Goal: Task Accomplishment & Management: Manage account settings

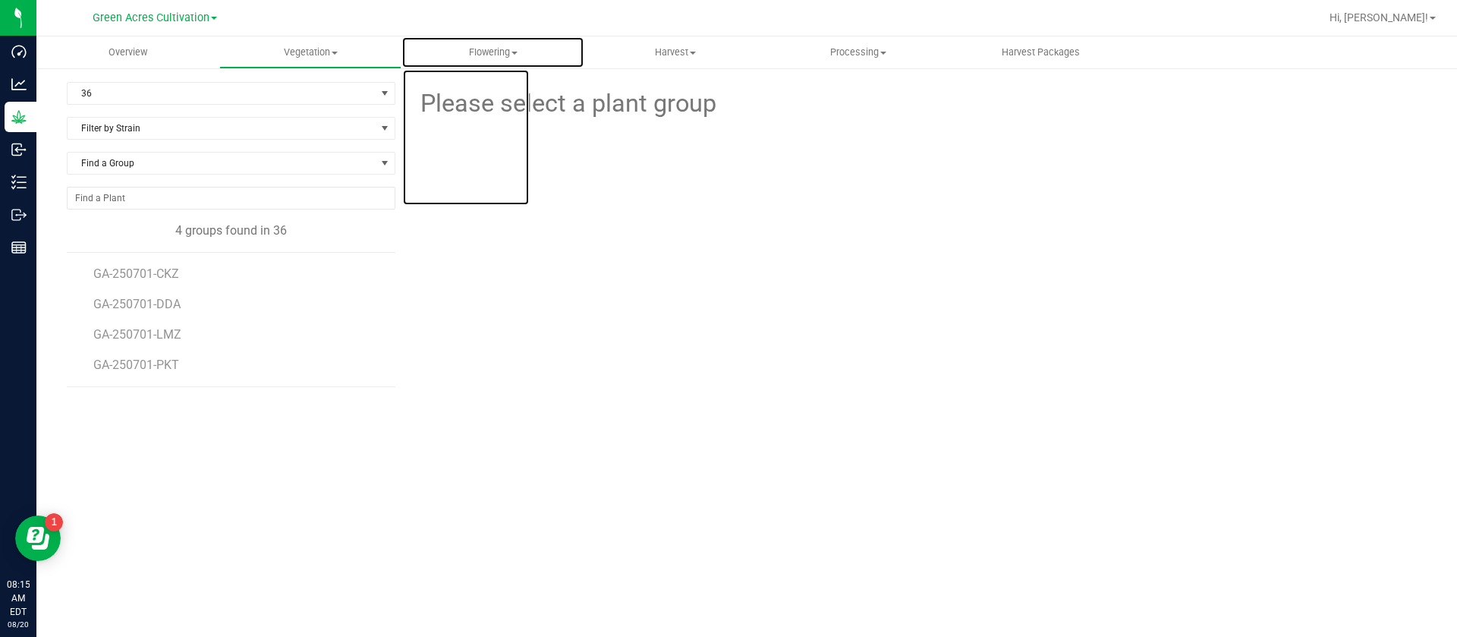
click at [487, 49] on span "Flowering" at bounding box center [492, 53] width 181 height 14
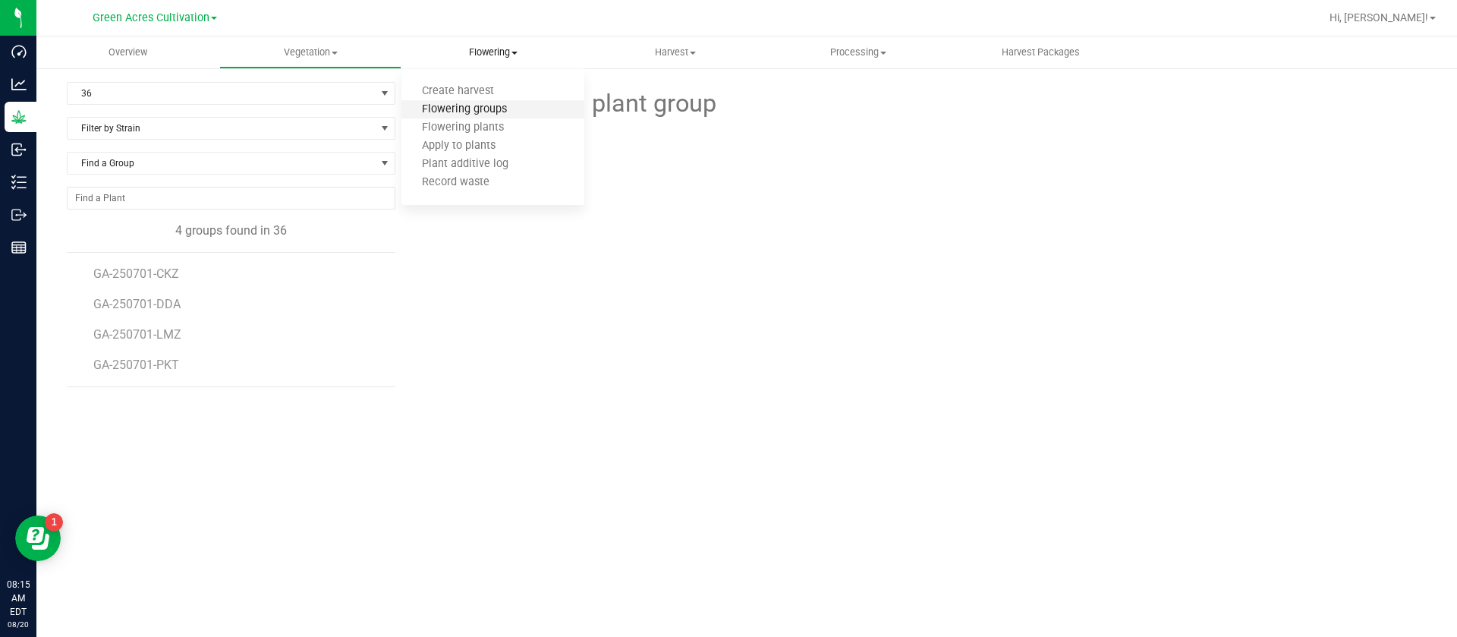
click at [515, 104] on span "Flowering groups" at bounding box center [464, 109] width 126 height 13
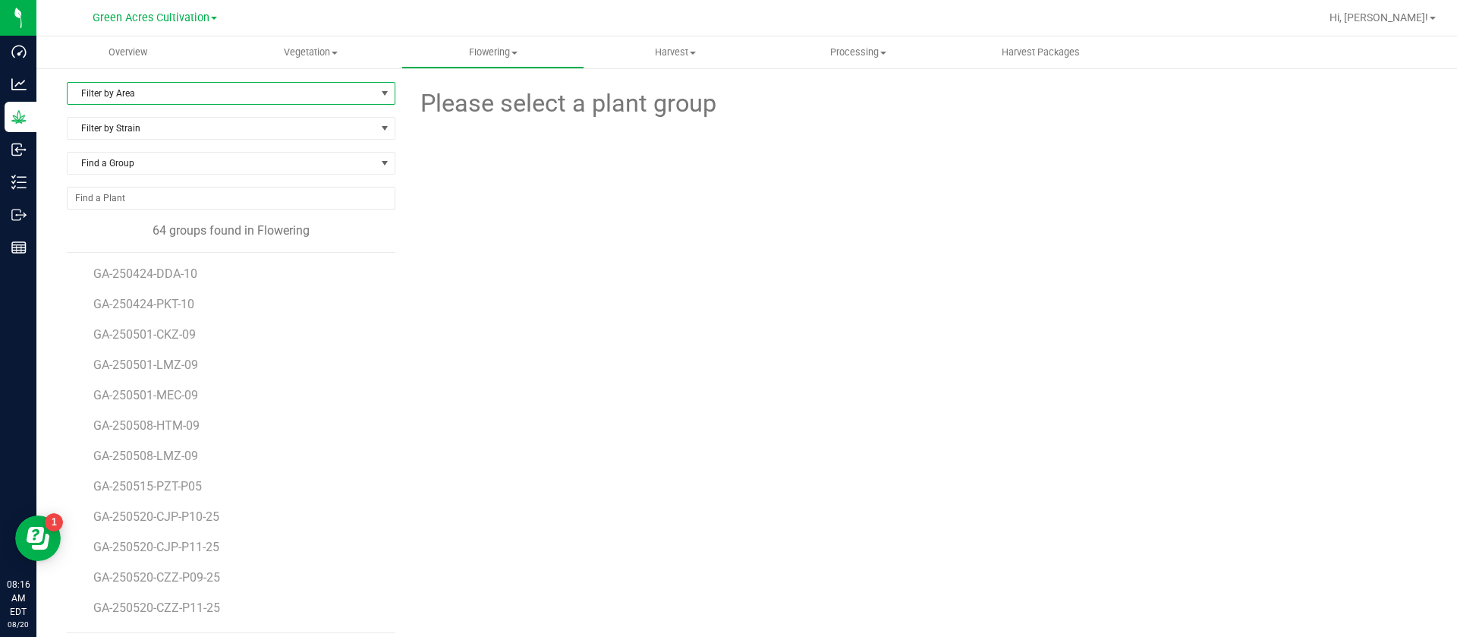
click at [126, 83] on span "Filter by Area" at bounding box center [222, 93] width 308 height 21
click at [125, 222] on li "33-L" at bounding box center [229, 229] width 322 height 23
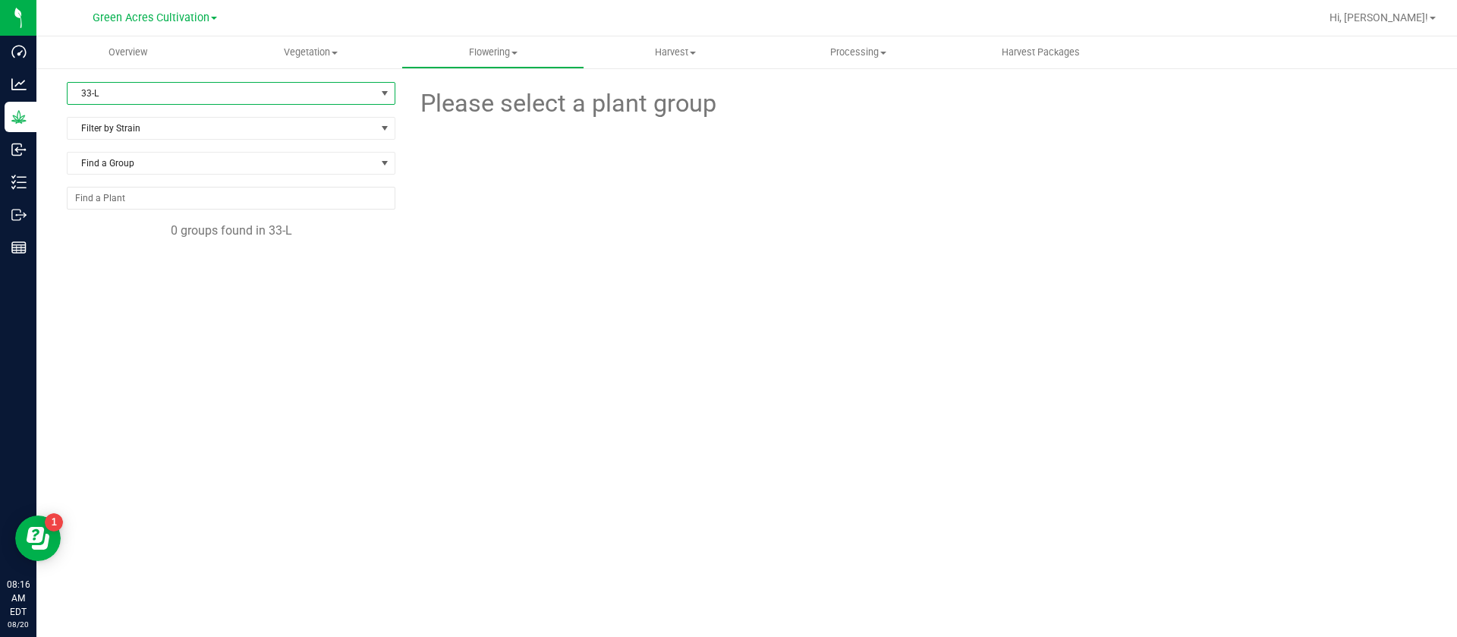
click at [112, 90] on span "33-L" at bounding box center [222, 93] width 308 height 21
click at [120, 301] on li "35-A" at bounding box center [231, 296] width 327 height 23
click at [681, 61] on uib-tab-heading "Harvest Harvests Harvested plants" at bounding box center [675, 52] width 181 height 30
click at [651, 95] on span "Harvests" at bounding box center [626, 91] width 84 height 13
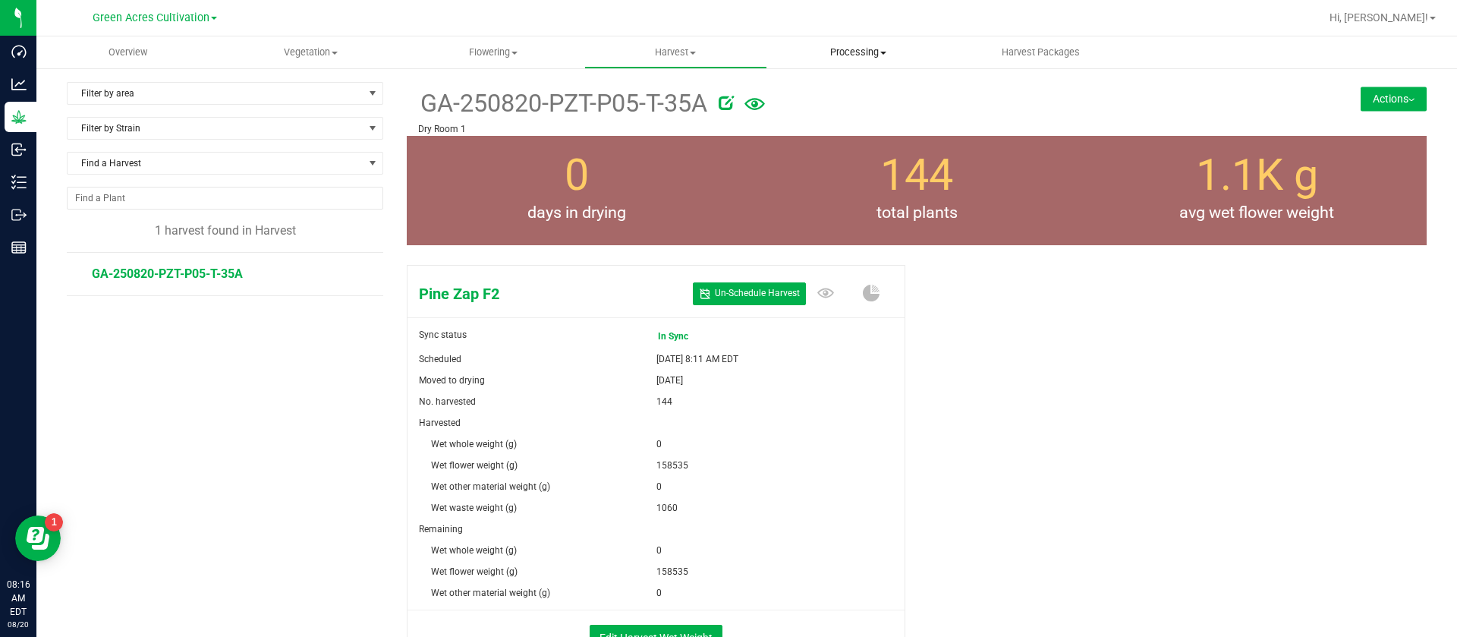
click at [843, 53] on span "Processing" at bounding box center [858, 53] width 181 height 14
click at [845, 90] on span "Processing harvests" at bounding box center [837, 91] width 140 height 13
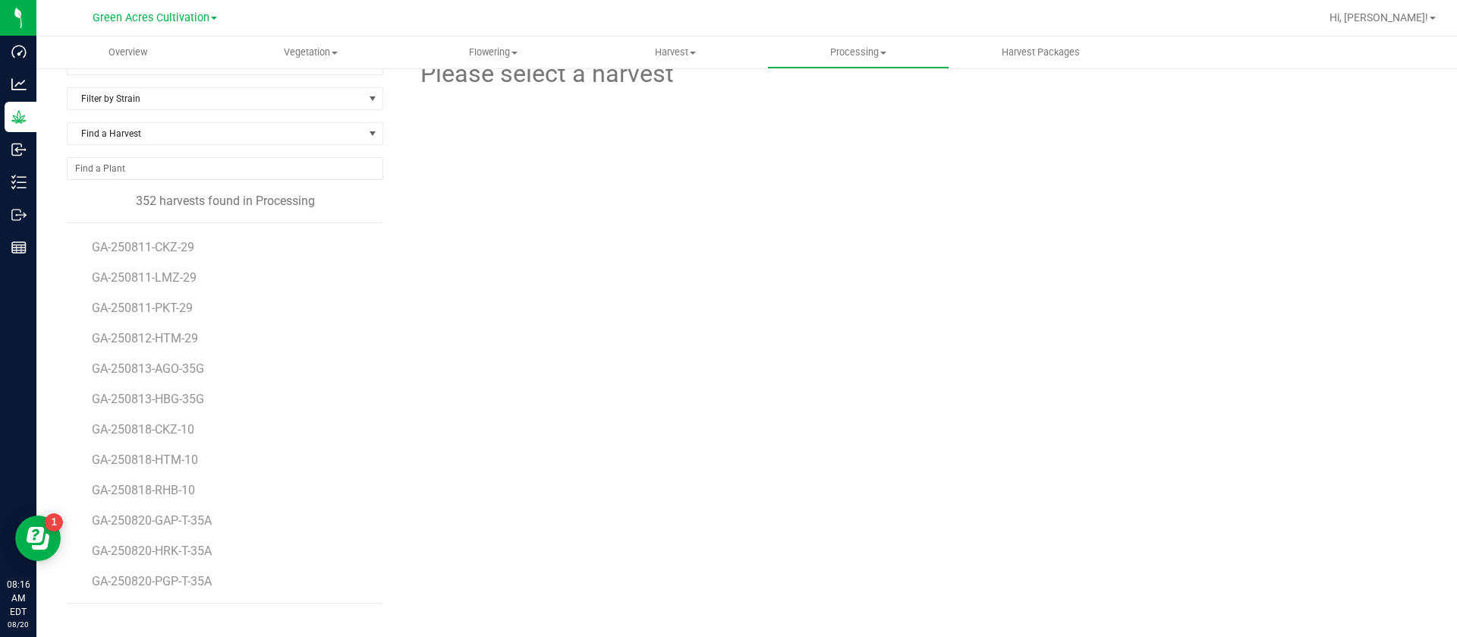
scroll to position [58, 0]
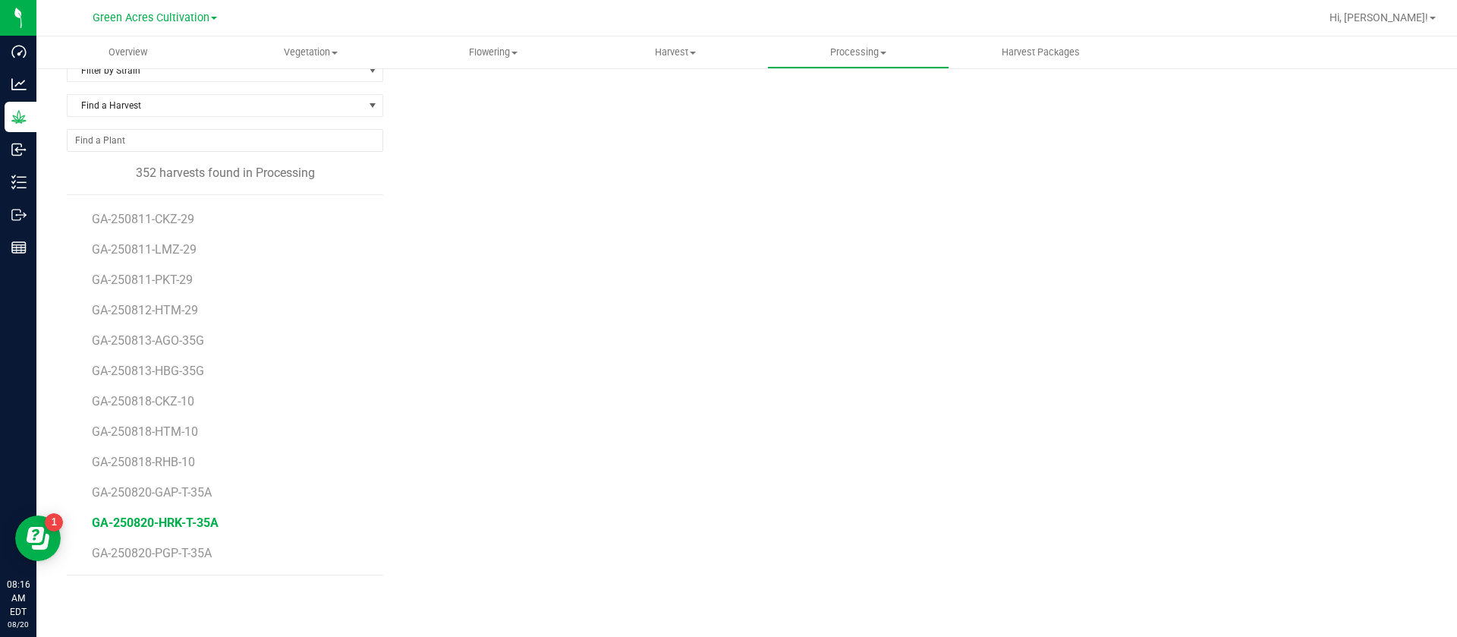
click at [177, 520] on span "GA-250820-HRK-T-35A" at bounding box center [155, 522] width 127 height 14
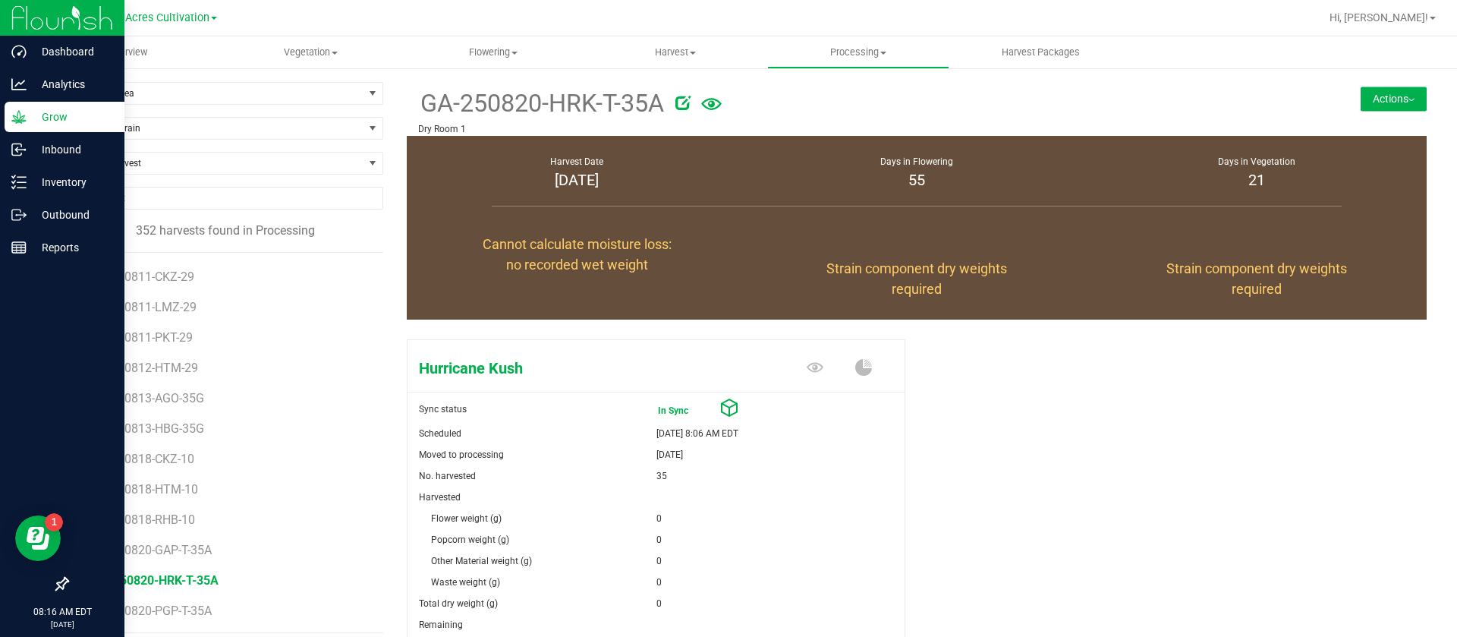
click at [46, 108] on p "Grow" at bounding box center [72, 117] width 91 height 18
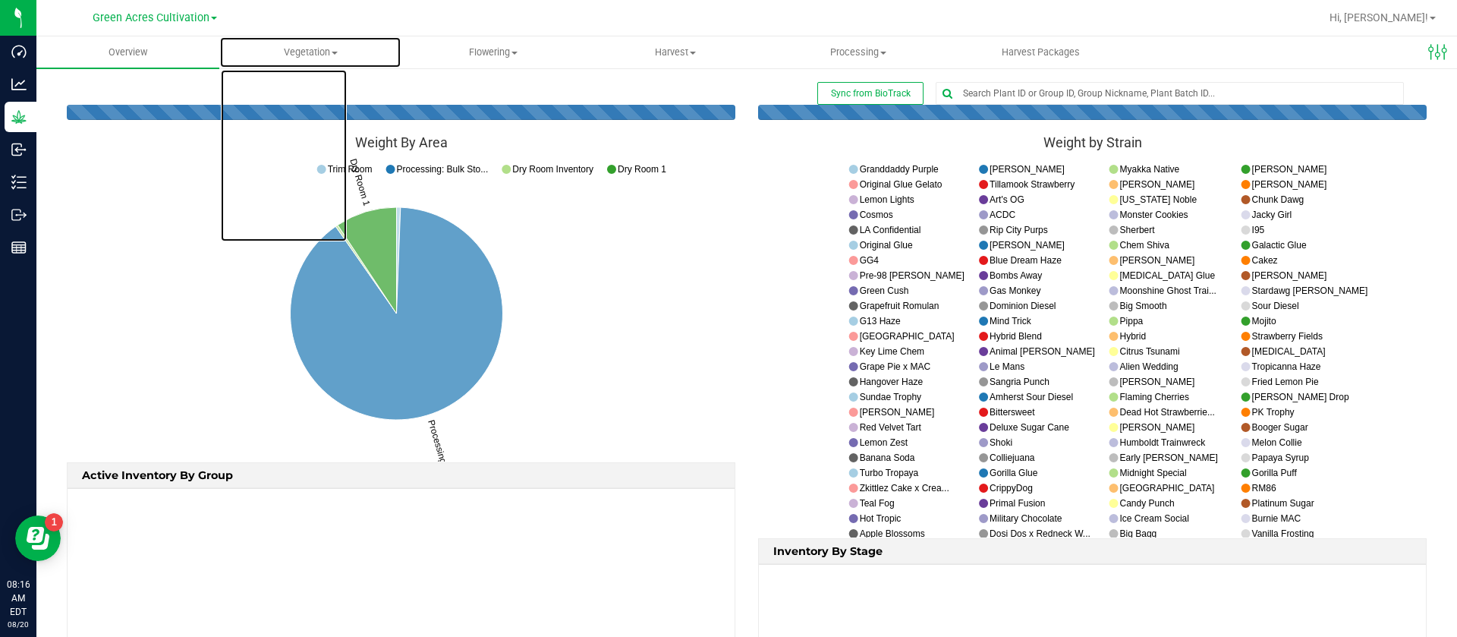
click at [294, 50] on span "Vegetation" at bounding box center [310, 53] width 181 height 14
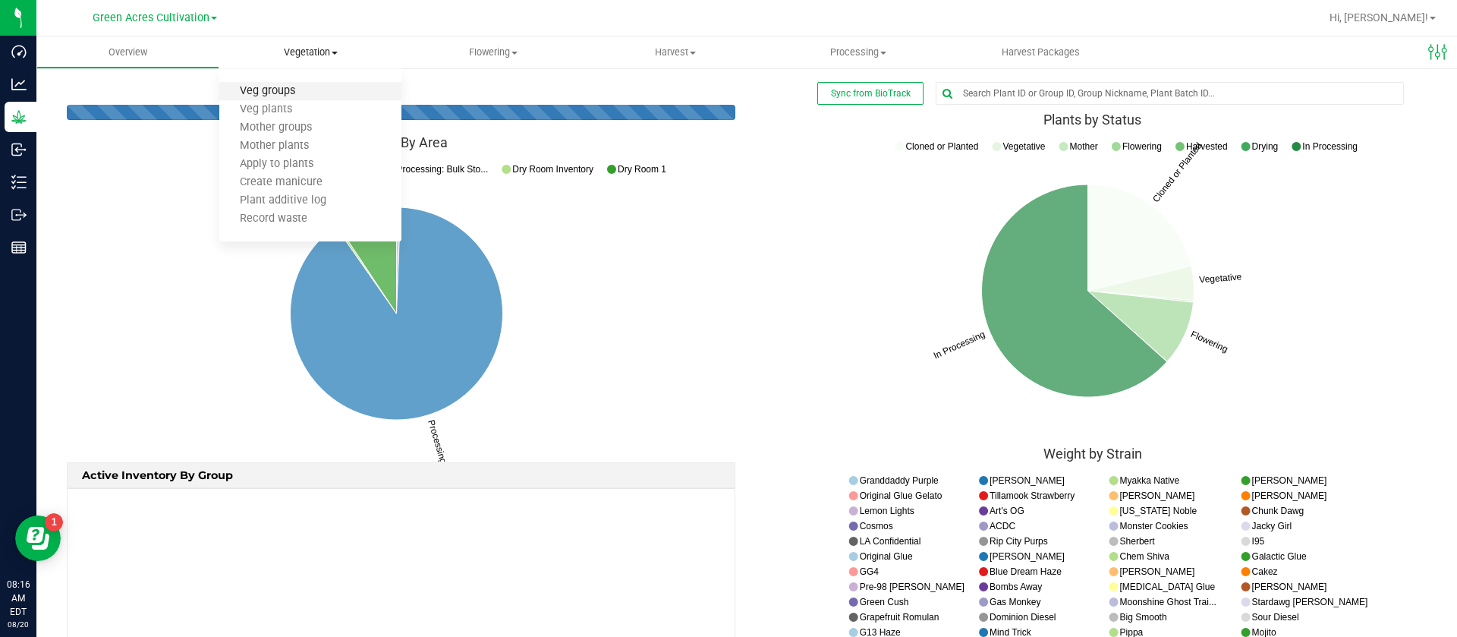
click at [290, 88] on span "Veg groups" at bounding box center [267, 91] width 96 height 13
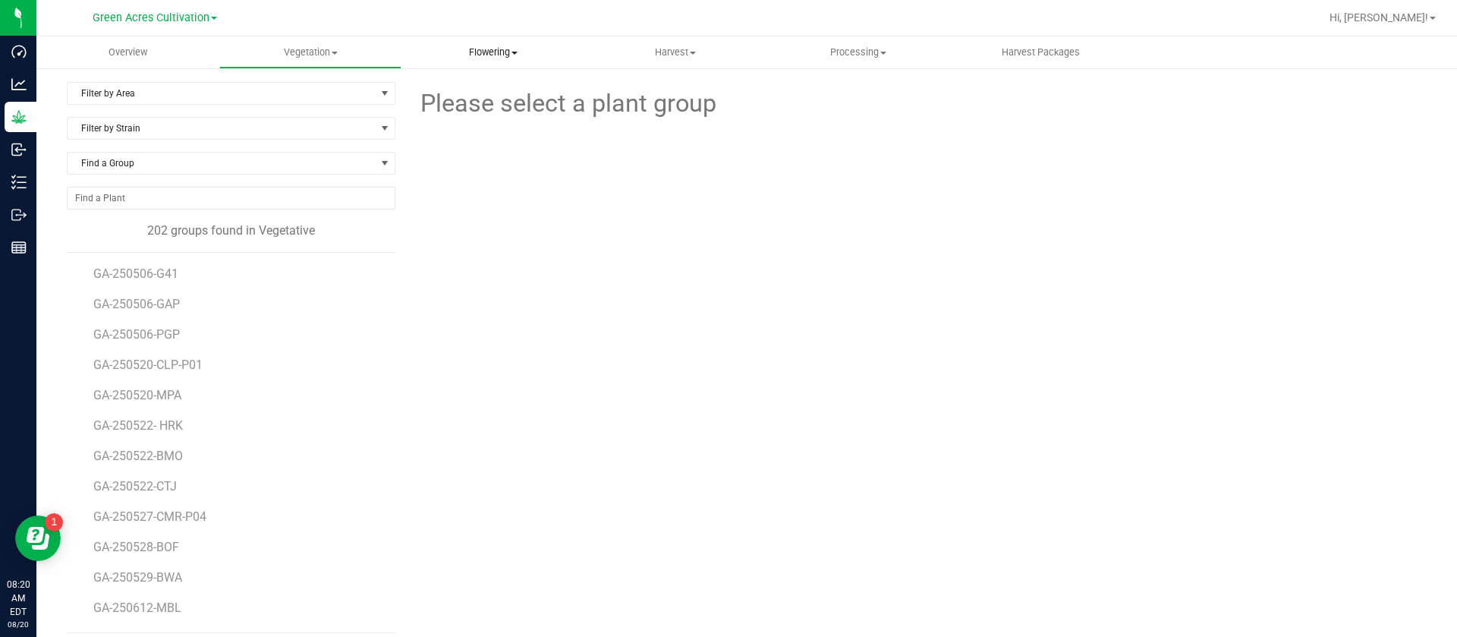
click at [485, 52] on span "Flowering" at bounding box center [492, 53] width 181 height 14
click at [495, 107] on span "Flowering groups" at bounding box center [464, 109] width 126 height 13
click at [173, 90] on span "Filter by Area" at bounding box center [222, 93] width 308 height 21
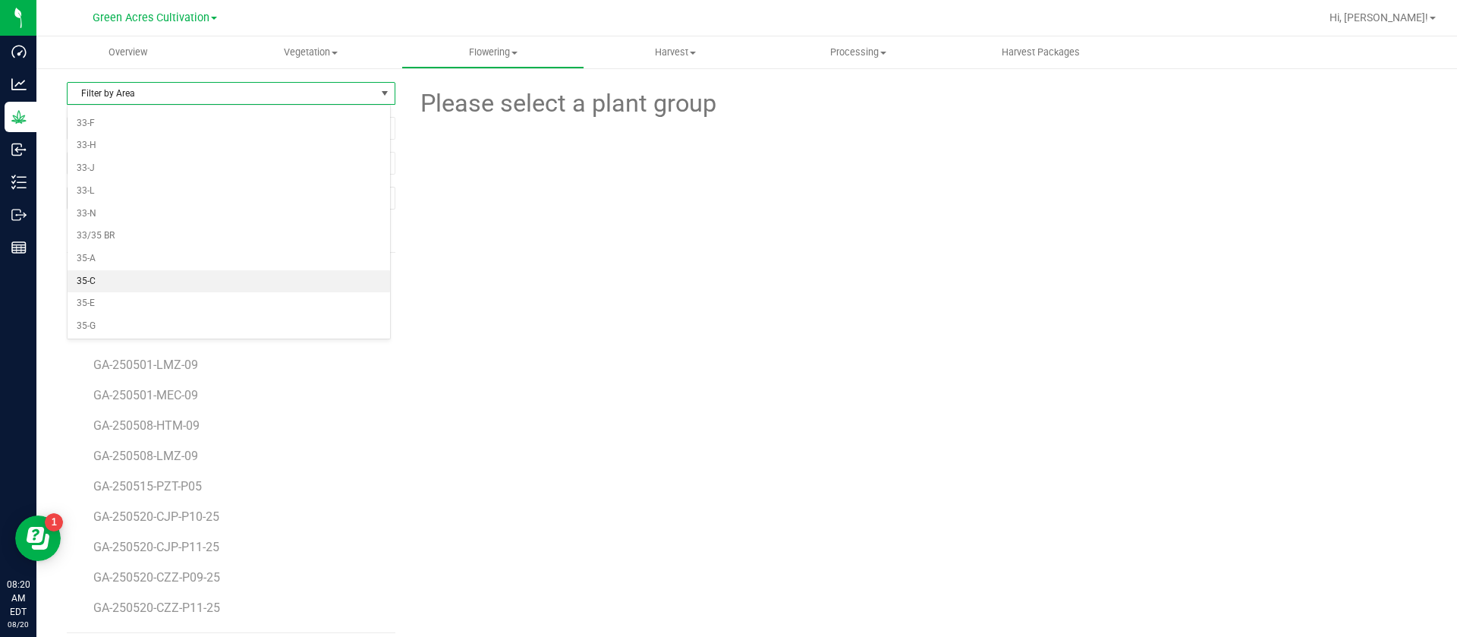
scroll to position [449, 0]
click at [105, 176] on li "33/35 BR" at bounding box center [229, 166] width 322 height 23
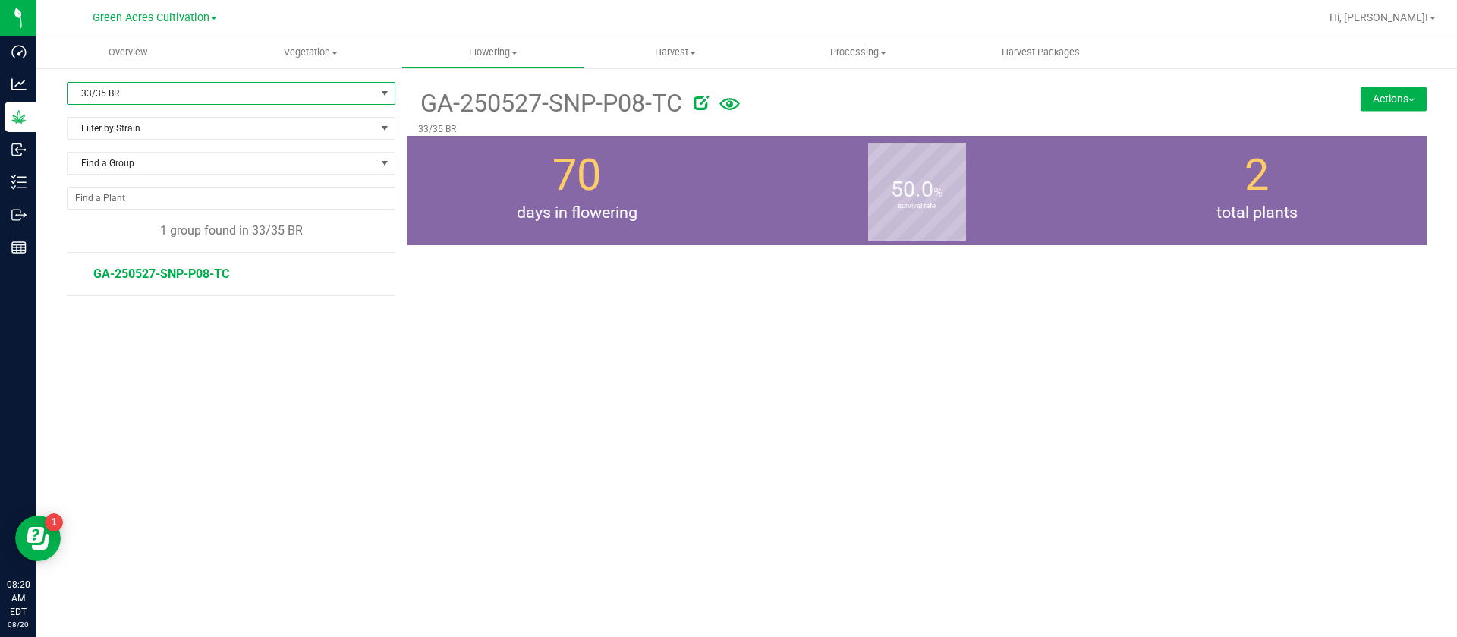
click at [159, 83] on span "33/35 BR" at bounding box center [222, 93] width 308 height 21
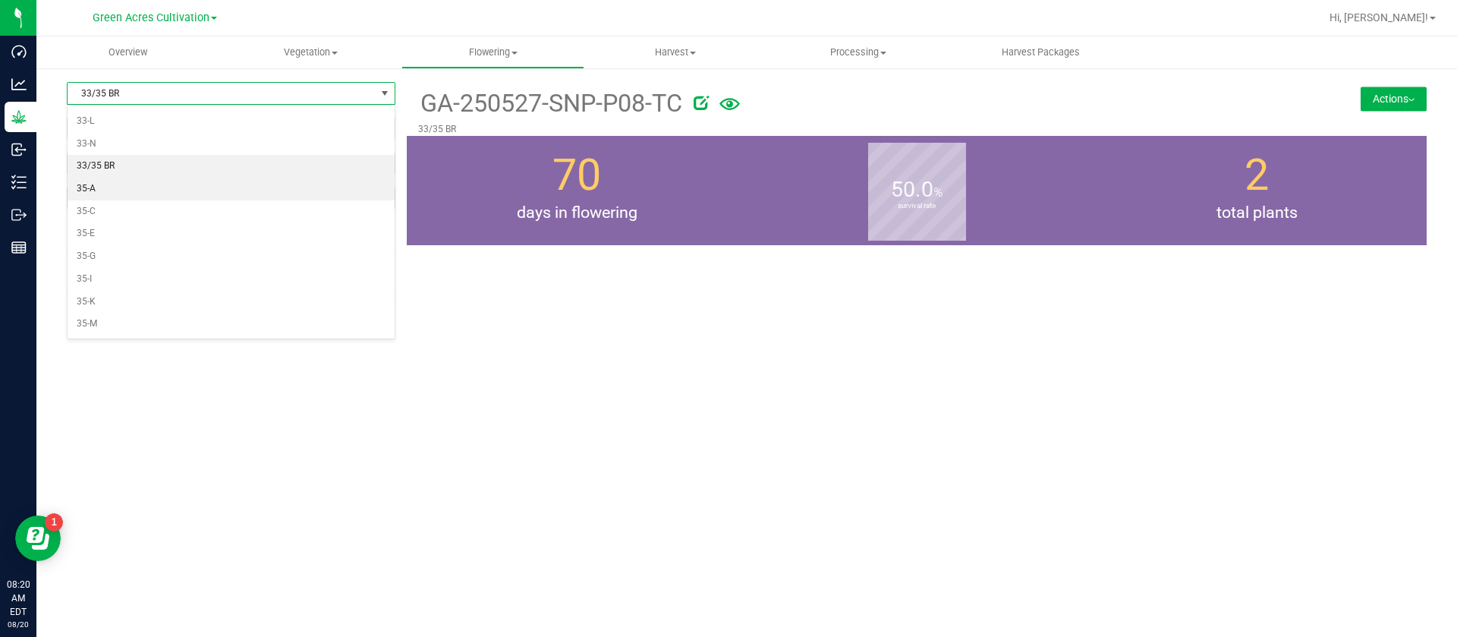
click at [102, 187] on li "35-A" at bounding box center [231, 189] width 327 height 23
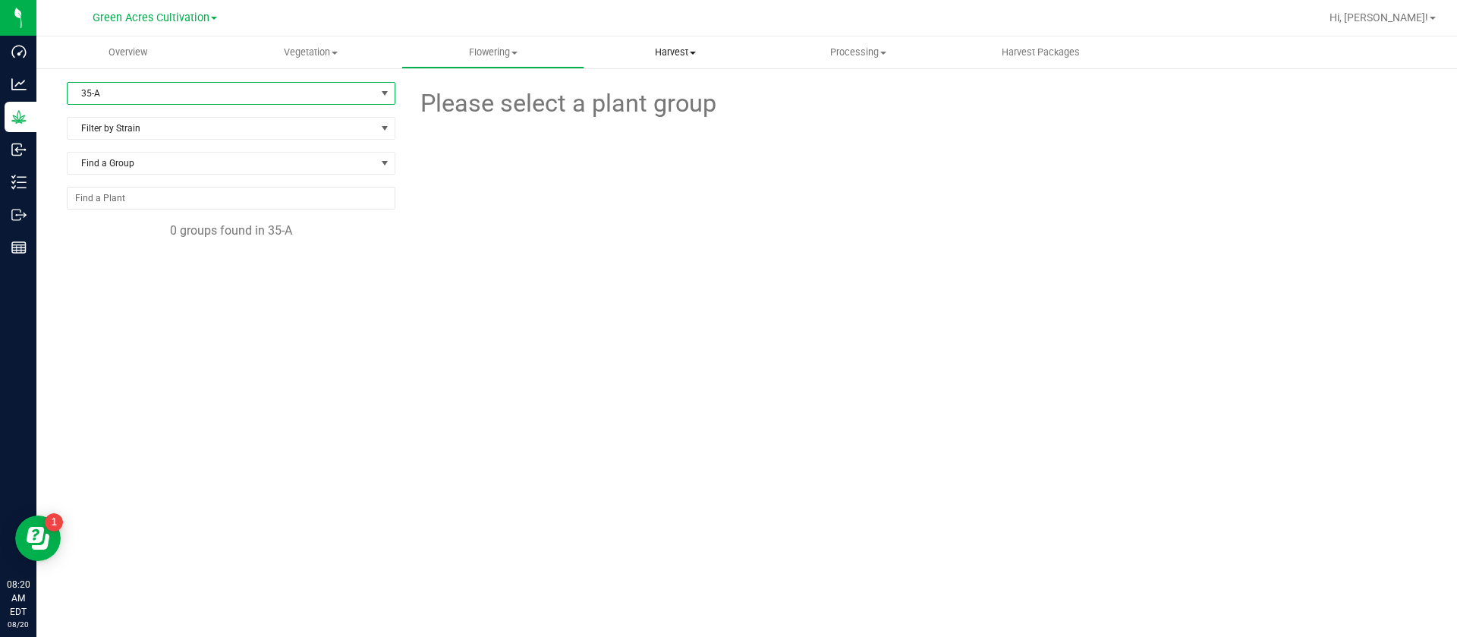
drag, startPoint x: 699, startPoint y: 44, endPoint x: 690, endPoint y: 44, distance: 9.1
click at [698, 44] on uib-tab-heading "Harvest Harvests Harvested plants" at bounding box center [675, 52] width 181 height 30
click at [651, 86] on span "Harvests" at bounding box center [626, 91] width 84 height 13
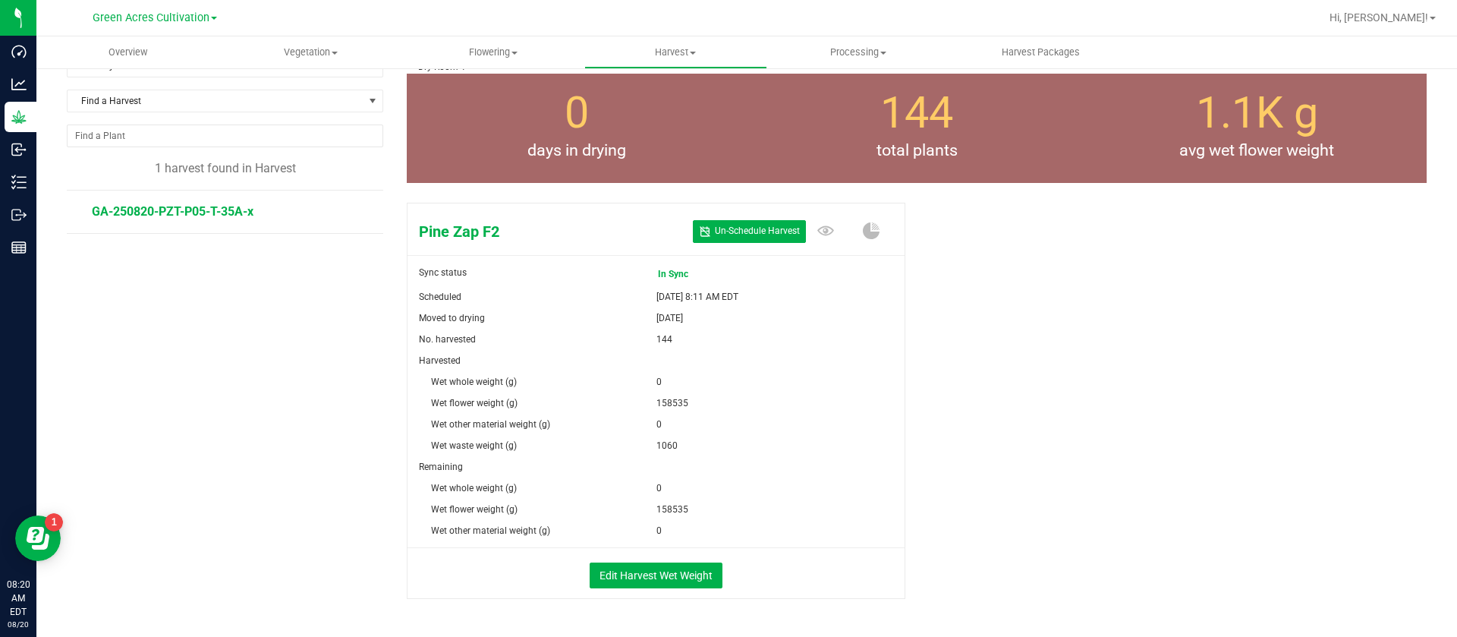
scroll to position [112, 0]
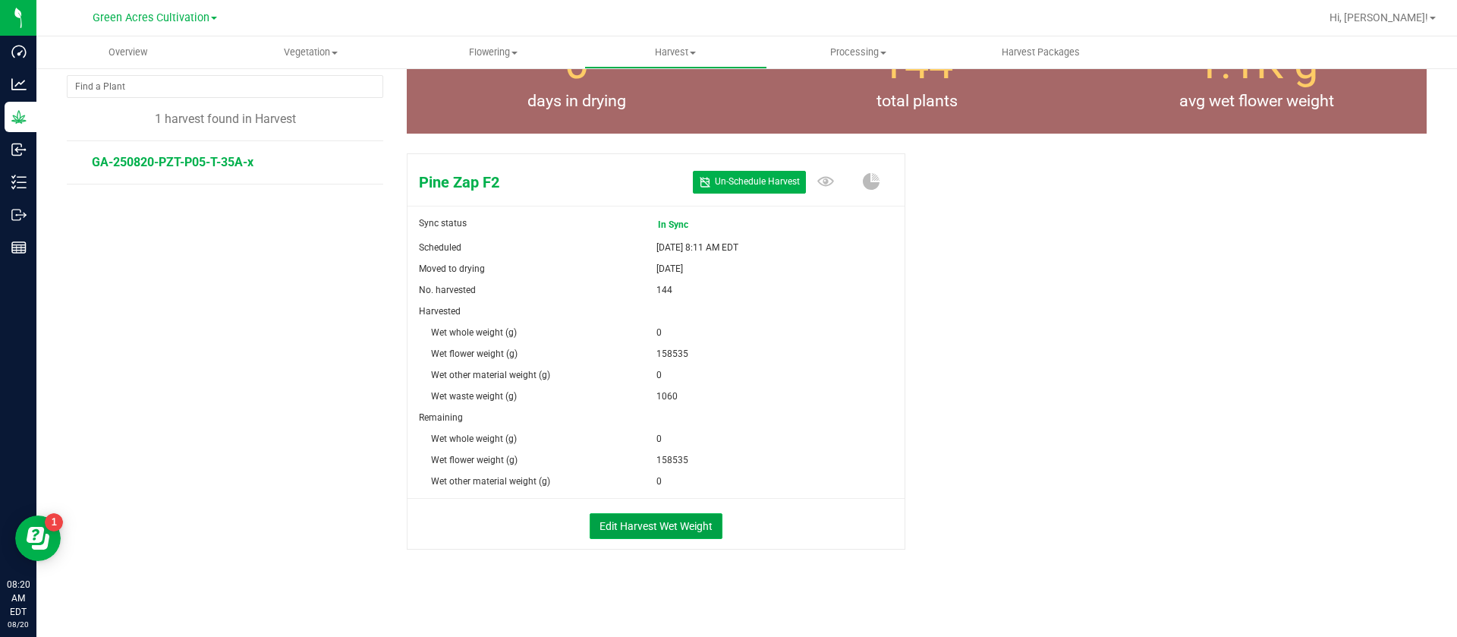
click at [599, 523] on button "Edit Harvest Wet Weight" at bounding box center [656, 526] width 133 height 26
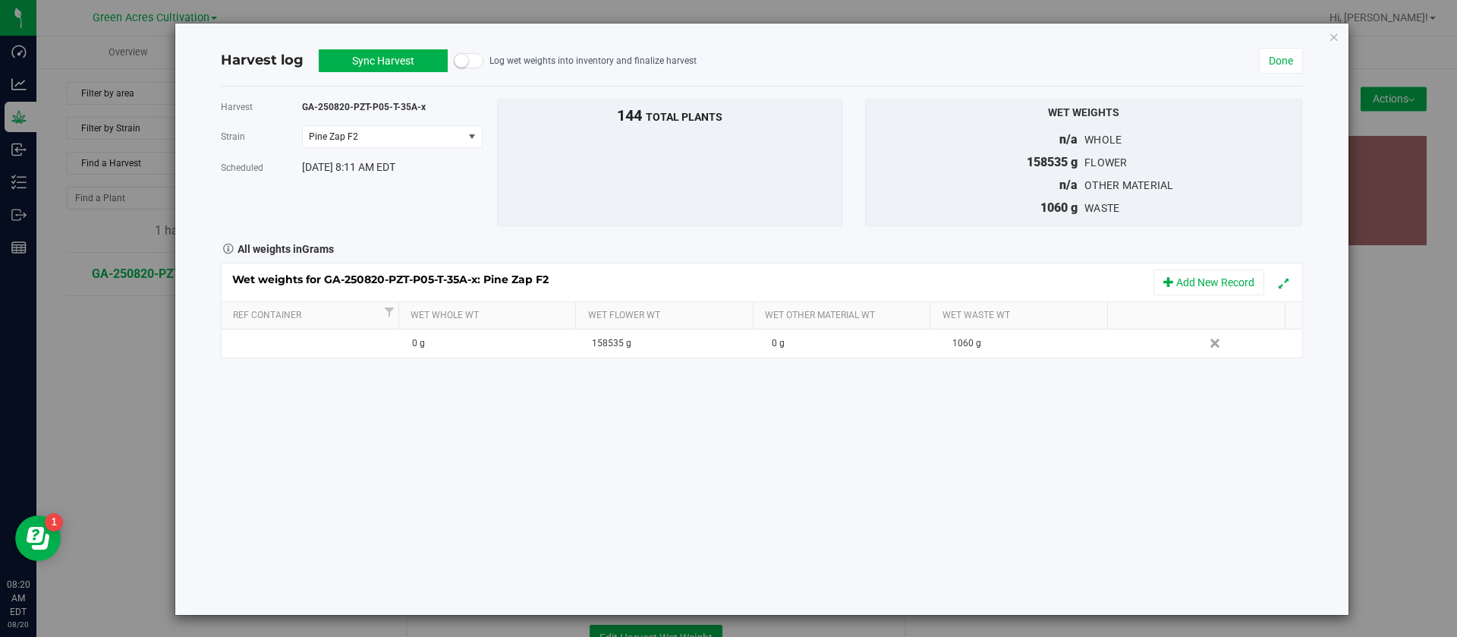
click at [1324, 36] on div "Harvest log Sync Harvest In Sync Log wet weights into inventory and finalize ha…" at bounding box center [761, 319] width 1173 height 591
click at [1329, 35] on icon "button" at bounding box center [1334, 36] width 11 height 18
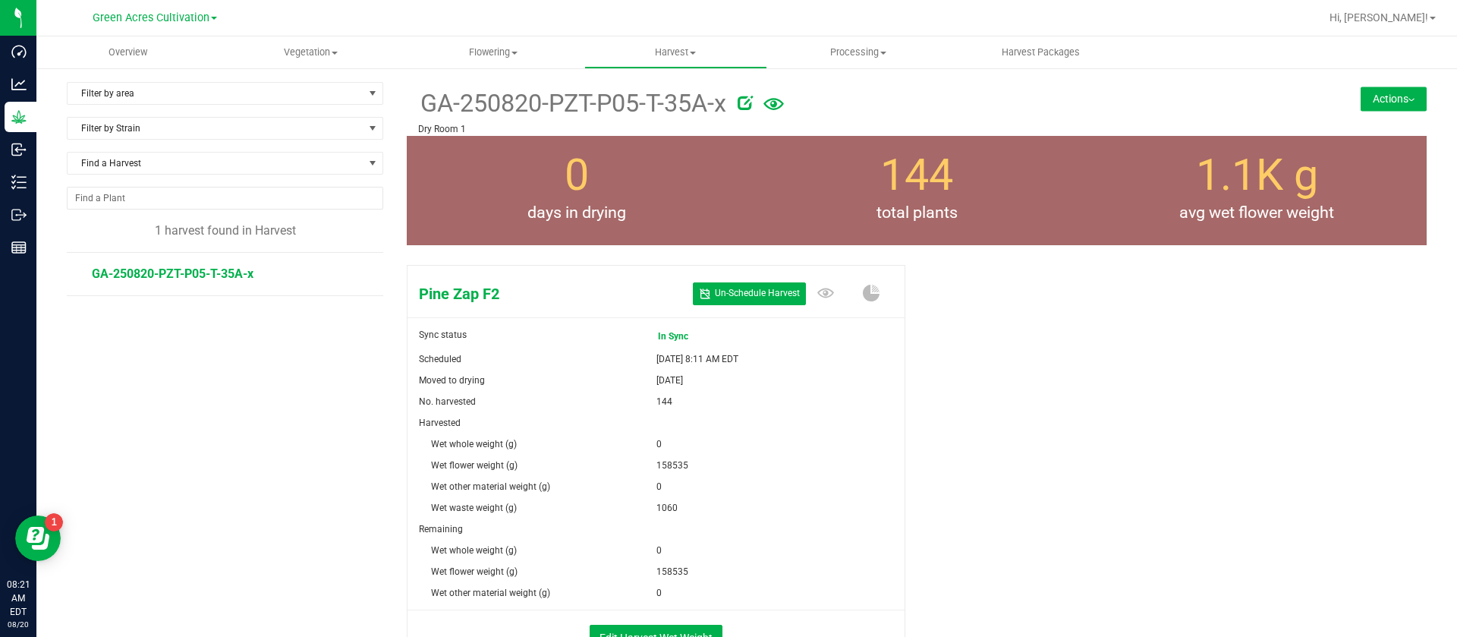
click at [1363, 88] on button "Actions" at bounding box center [1393, 98] width 66 height 24
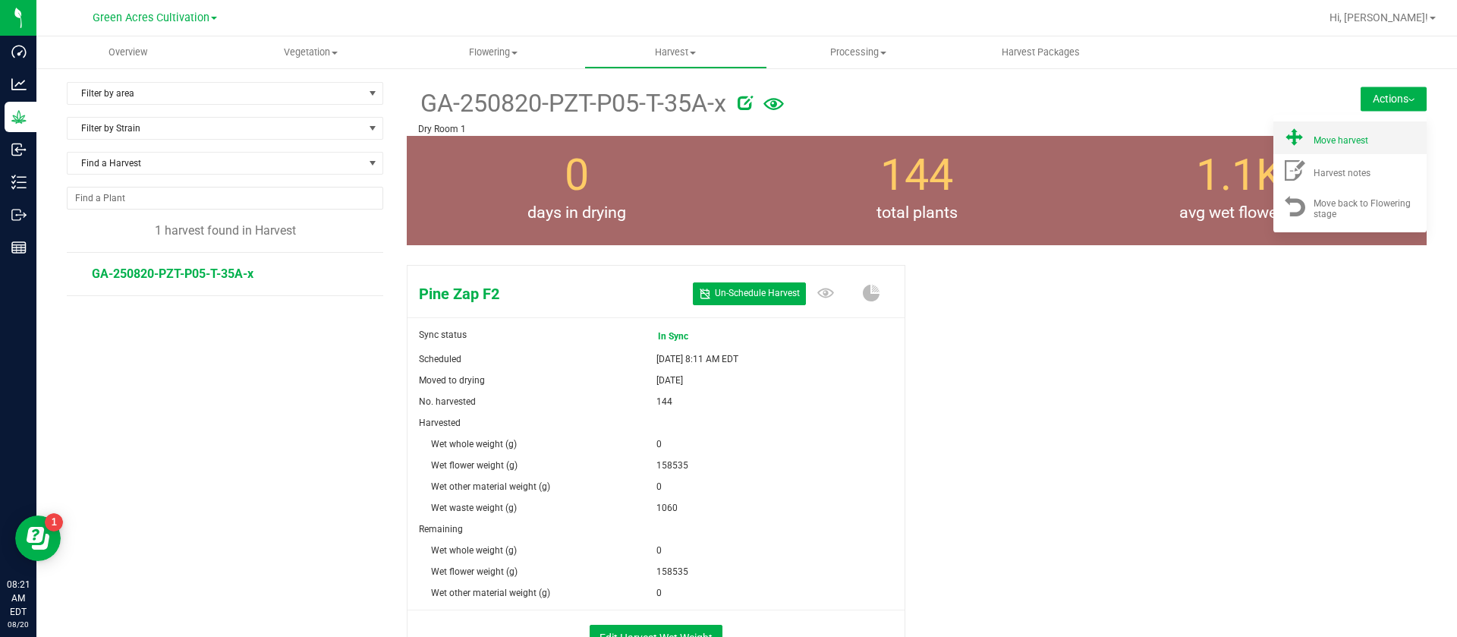
click at [1338, 131] on div "Move harvest" at bounding box center [1364, 138] width 103 height 16
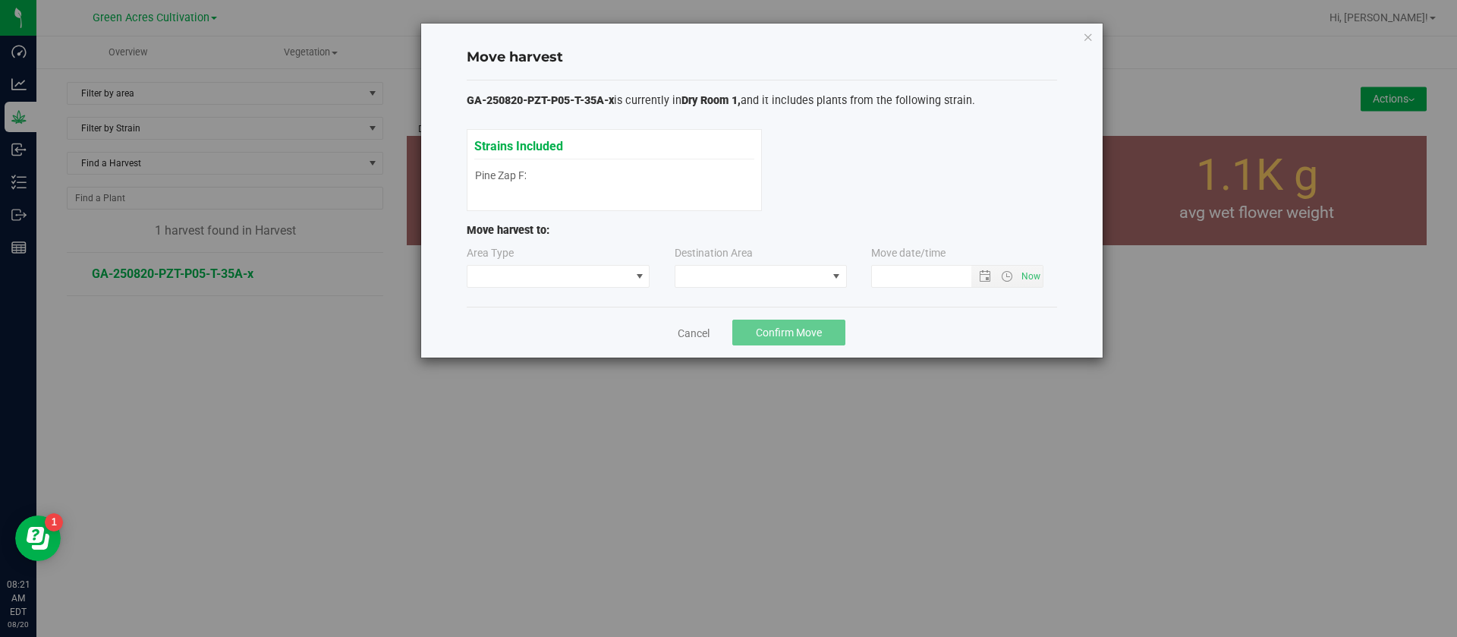
type input "8/20/2025 8:21 AM"
click at [501, 278] on span at bounding box center [548, 276] width 163 height 21
click at [505, 338] on li "Processing" at bounding box center [558, 330] width 182 height 26
click at [722, 272] on span at bounding box center [751, 276] width 152 height 21
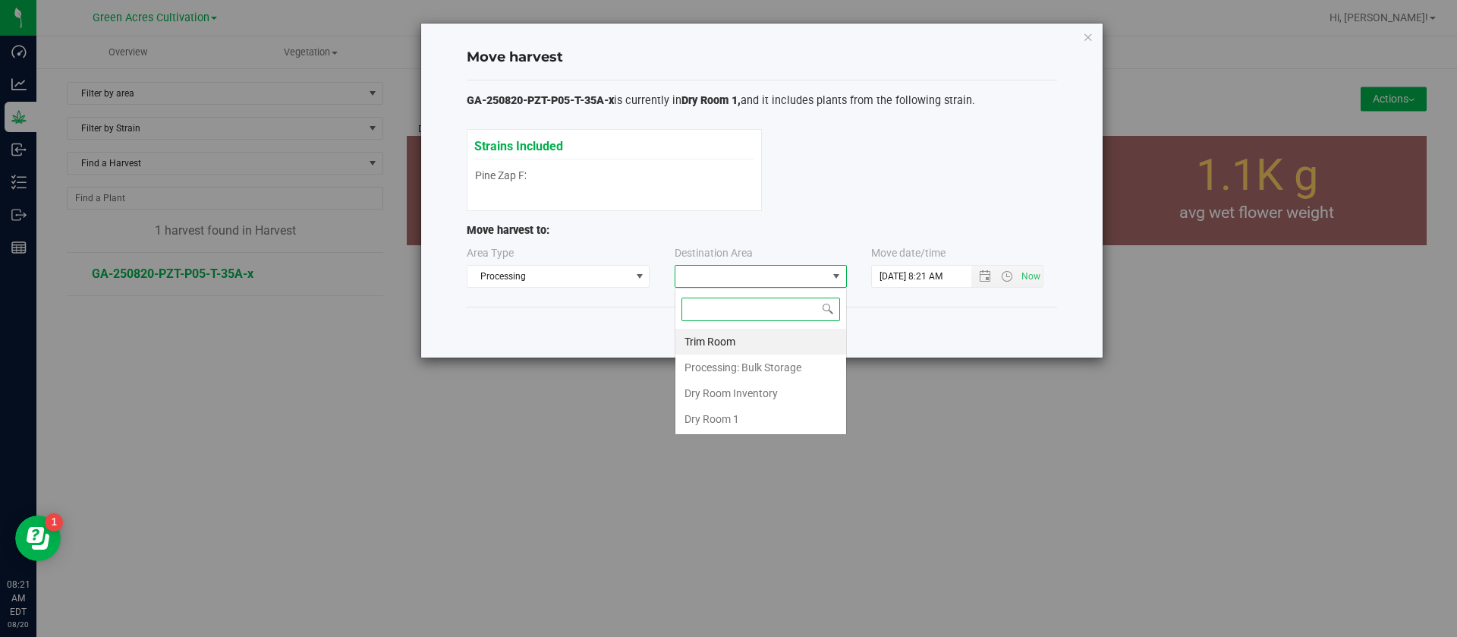
scroll to position [23, 172]
click at [754, 369] on li "Processing: Bulk Storage" at bounding box center [760, 367] width 171 height 26
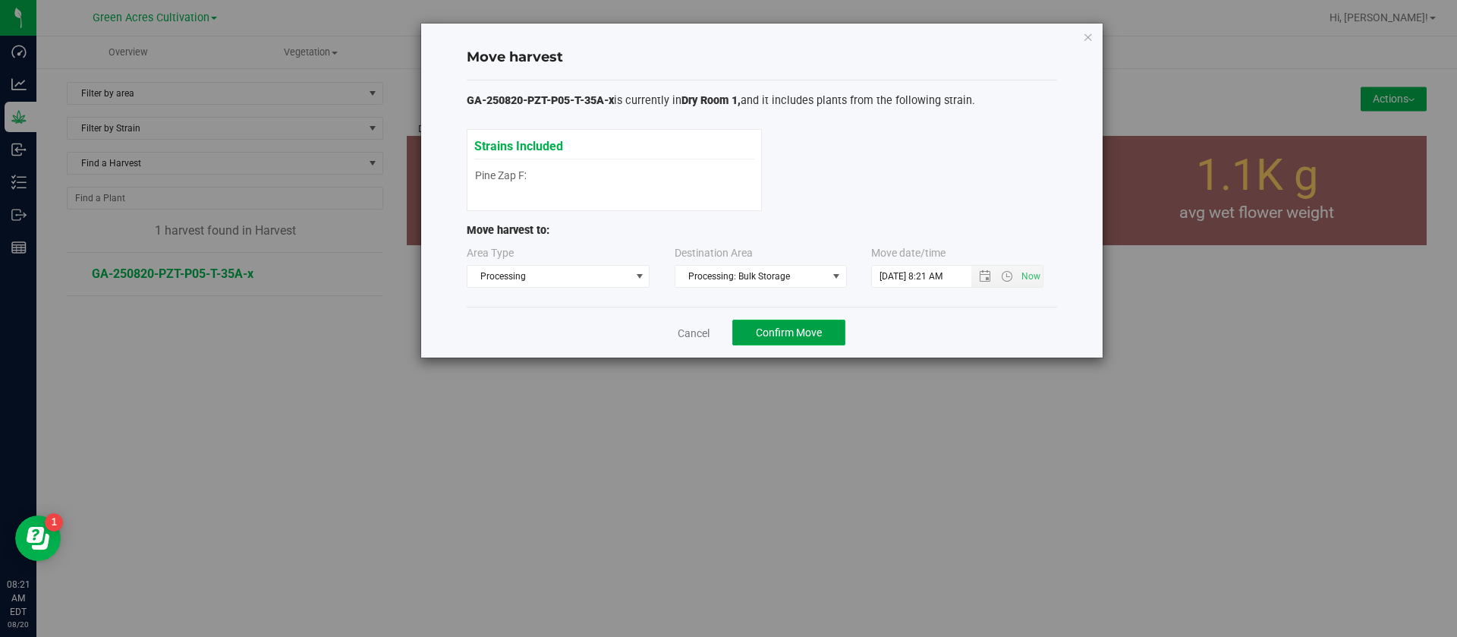
click at [807, 328] on span "Confirm Move" at bounding box center [789, 332] width 66 height 12
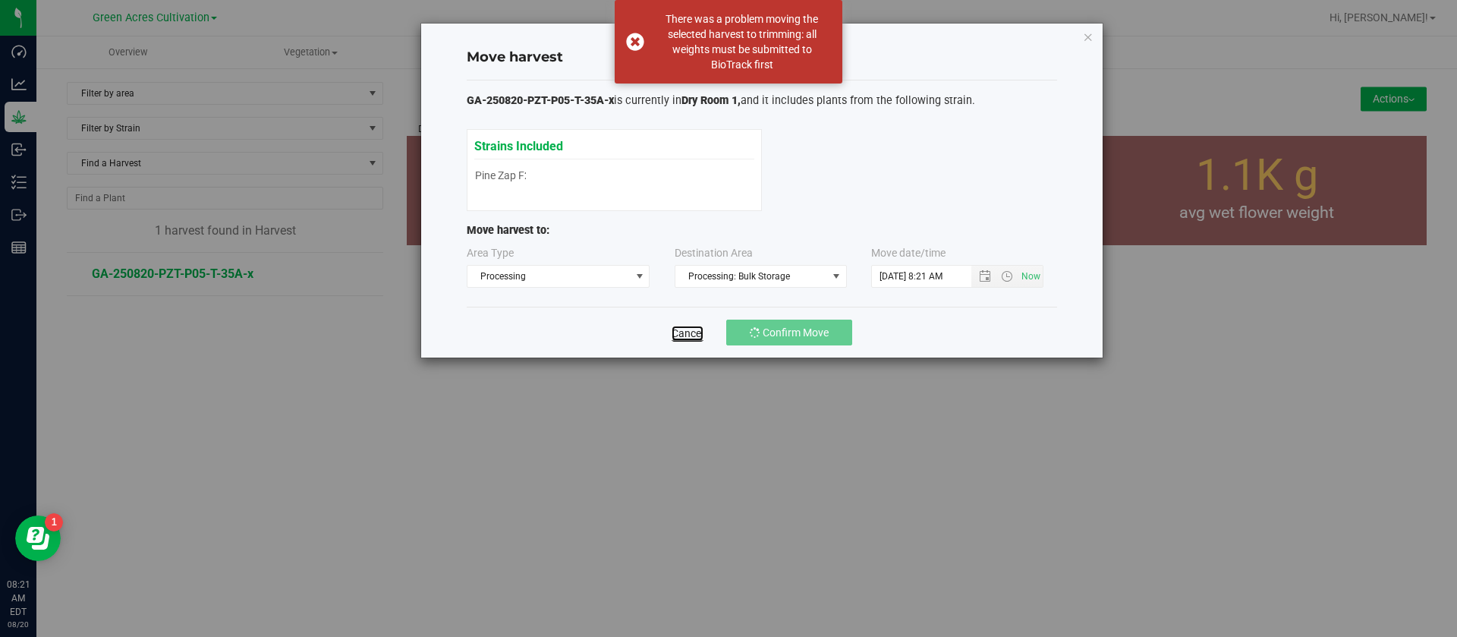
click at [677, 334] on link "Cancel" at bounding box center [687, 332] width 32 height 15
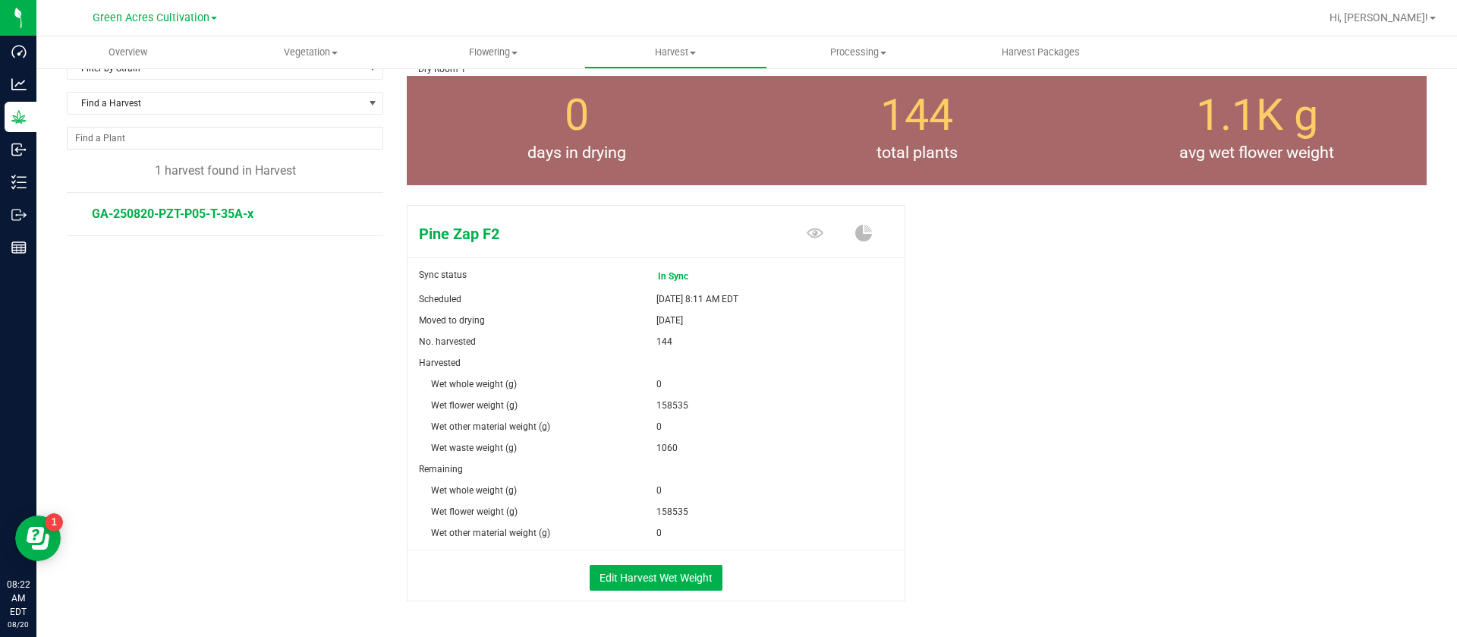
scroll to position [112, 0]
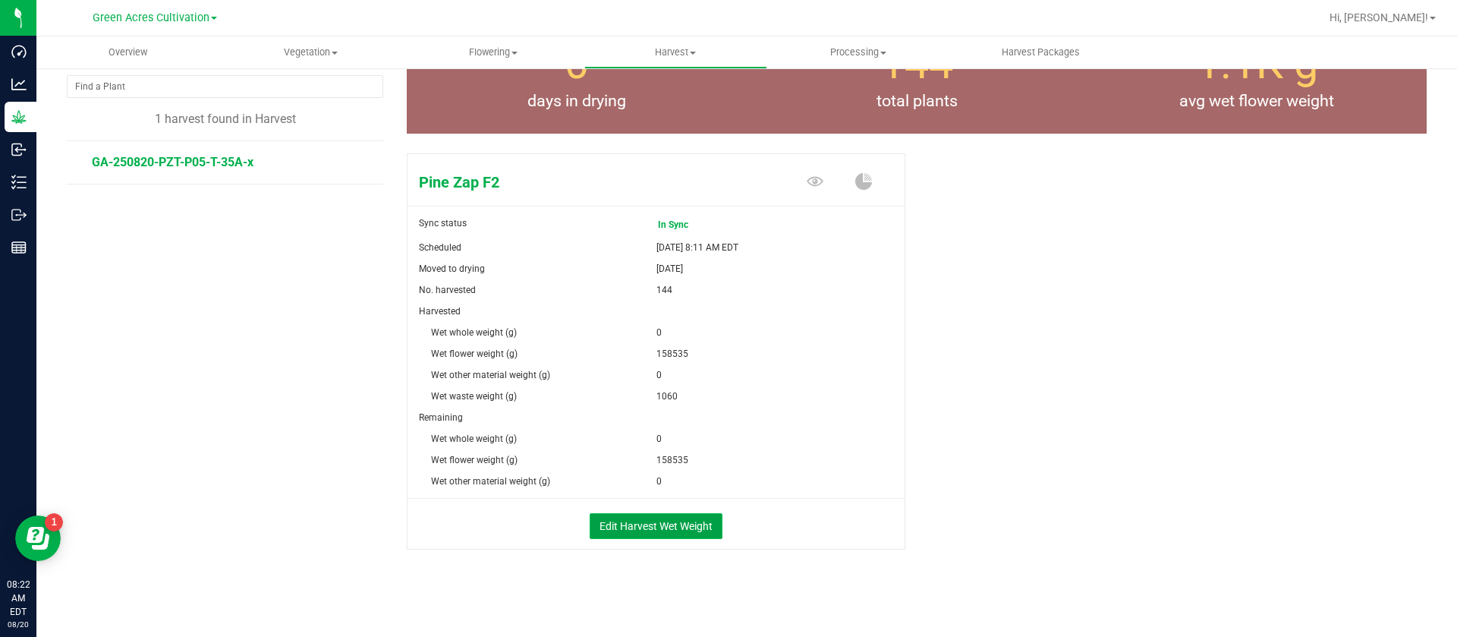
click at [649, 527] on button "Edit Harvest Wet Weight" at bounding box center [656, 526] width 133 height 26
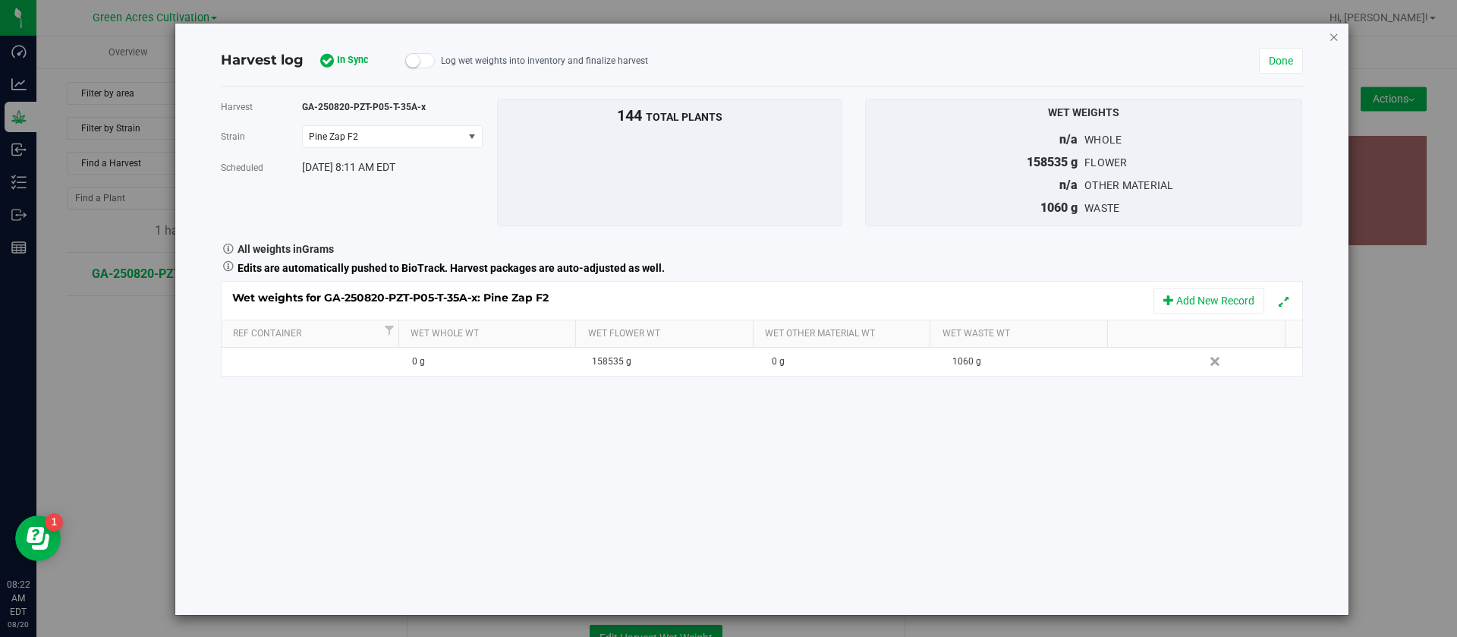
click at [1329, 37] on icon "button" at bounding box center [1334, 36] width 11 height 18
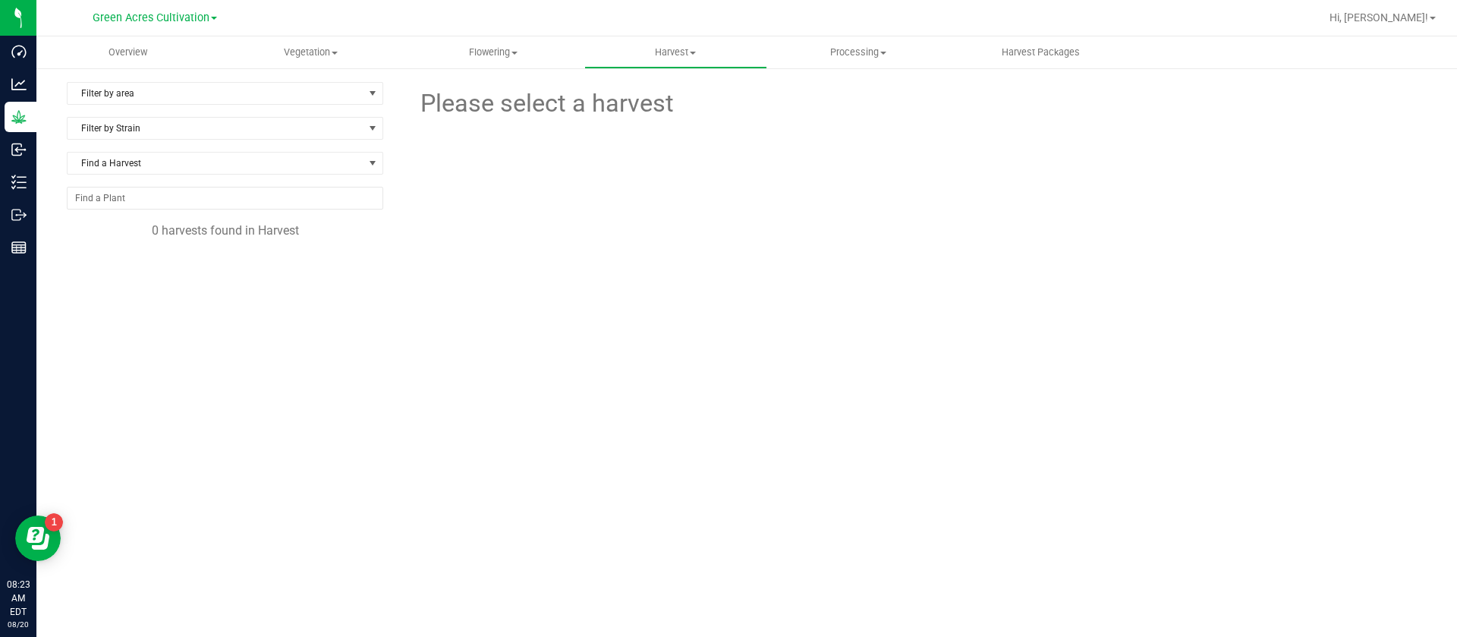
click at [883, 426] on div "Please select a harvest" at bounding box center [917, 309] width 1020 height 455
click at [498, 46] on span "Flowering" at bounding box center [492, 53] width 181 height 14
click at [470, 111] on span "Flowering groups" at bounding box center [464, 109] width 126 height 13
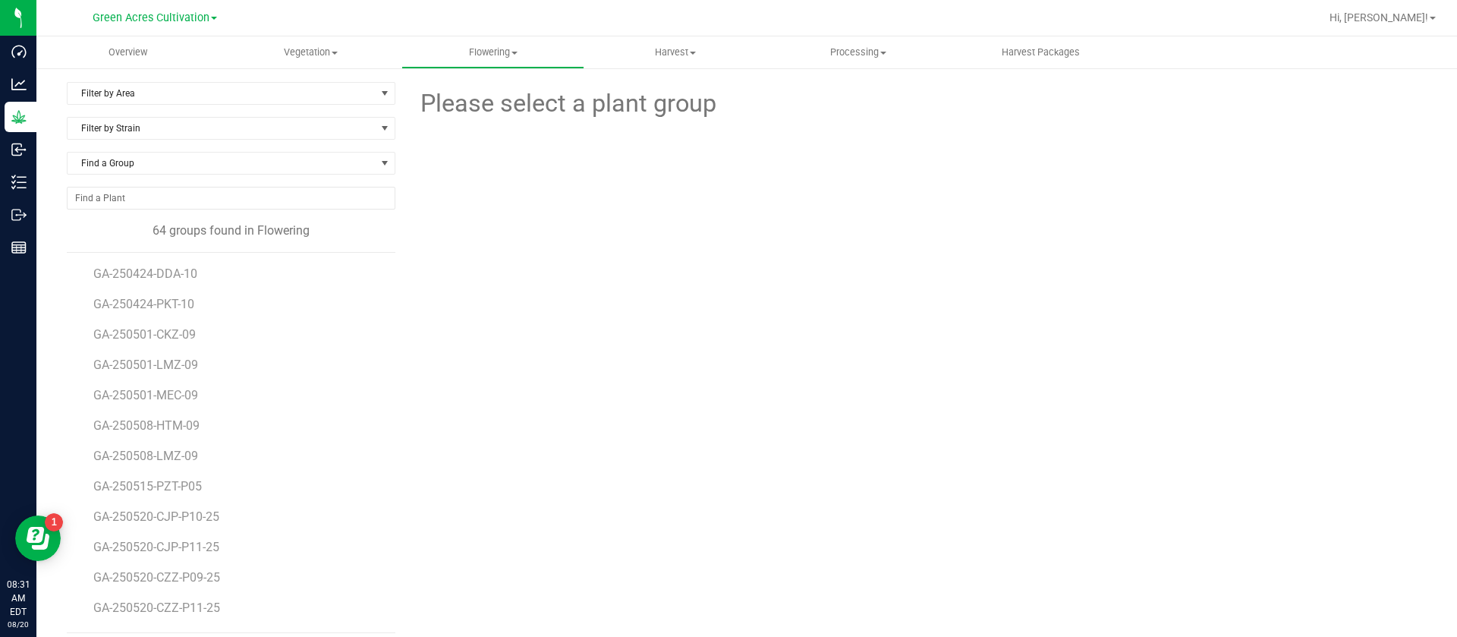
click at [699, 382] on div "Please select a plant group" at bounding box center [917, 357] width 1020 height 551
click at [637, 487] on div "Please select a plant group" at bounding box center [917, 357] width 1020 height 551
click at [625, 392] on div "Please select a plant group" at bounding box center [917, 357] width 1020 height 551
click at [759, 431] on div "Please select a plant group" at bounding box center [917, 357] width 1020 height 551
click at [648, 363] on div "Please select a plant group" at bounding box center [917, 357] width 1020 height 551
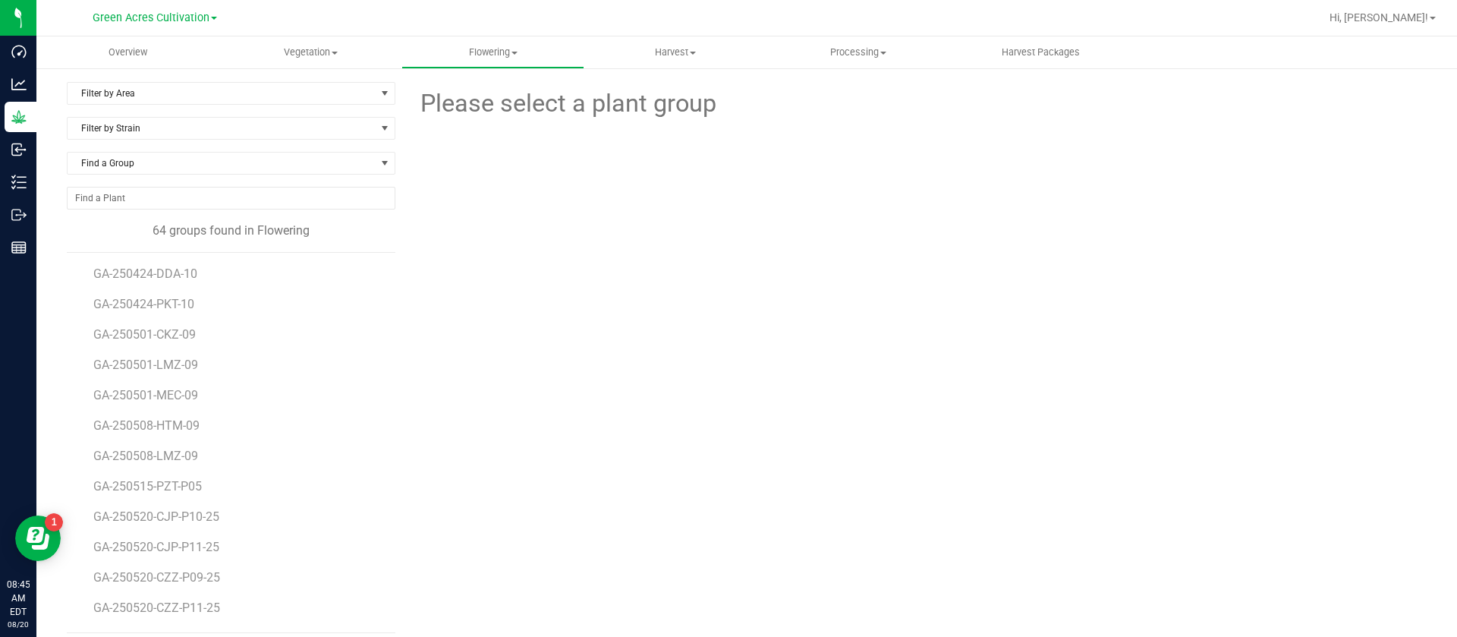
click at [531, 396] on div "Please select a plant group" at bounding box center [917, 357] width 1020 height 551
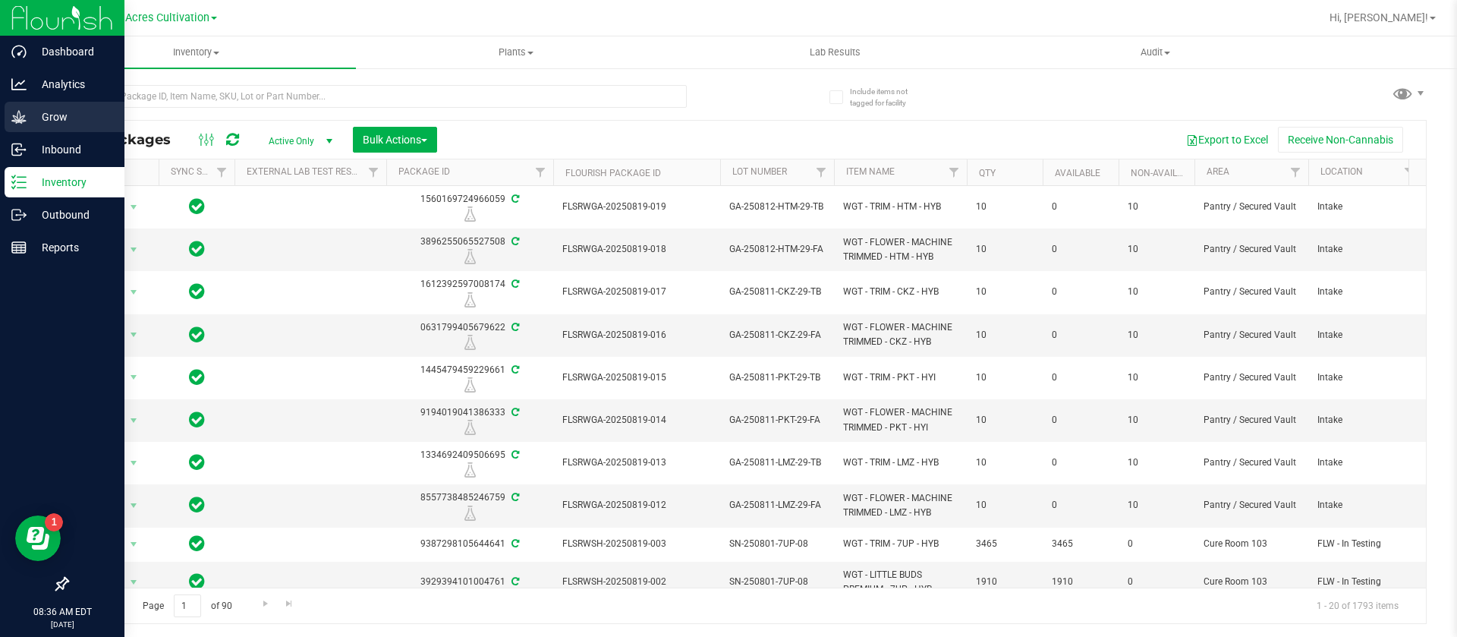
click at [26, 119] on icon at bounding box center [18, 116] width 15 height 15
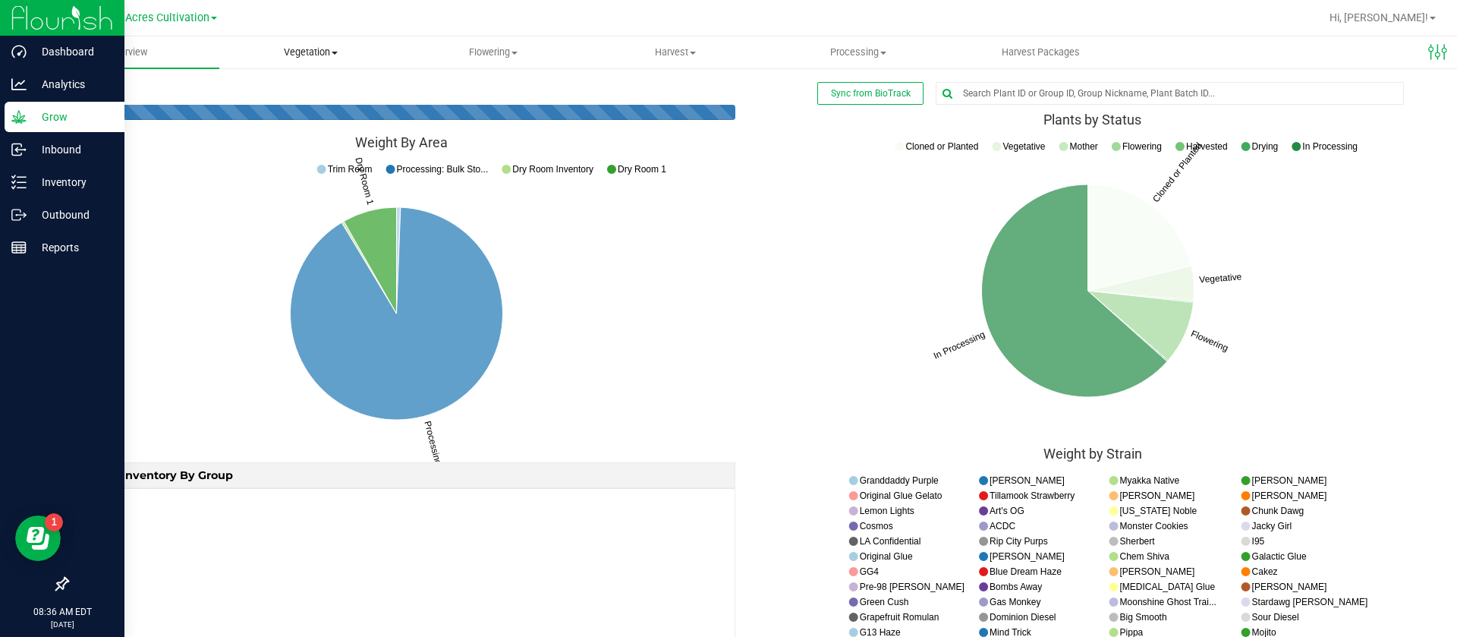
click at [319, 53] on span "Vegetation" at bounding box center [310, 53] width 181 height 14
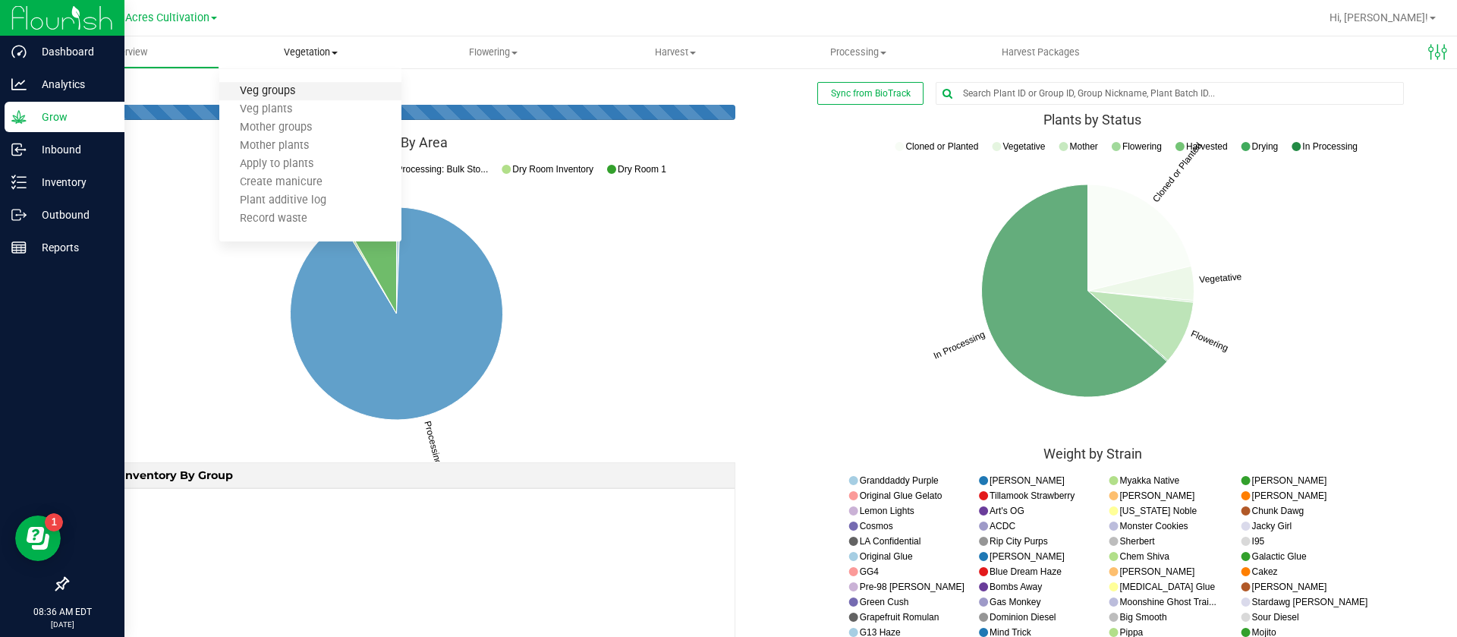
click at [275, 86] on span "Veg groups" at bounding box center [267, 91] width 96 height 13
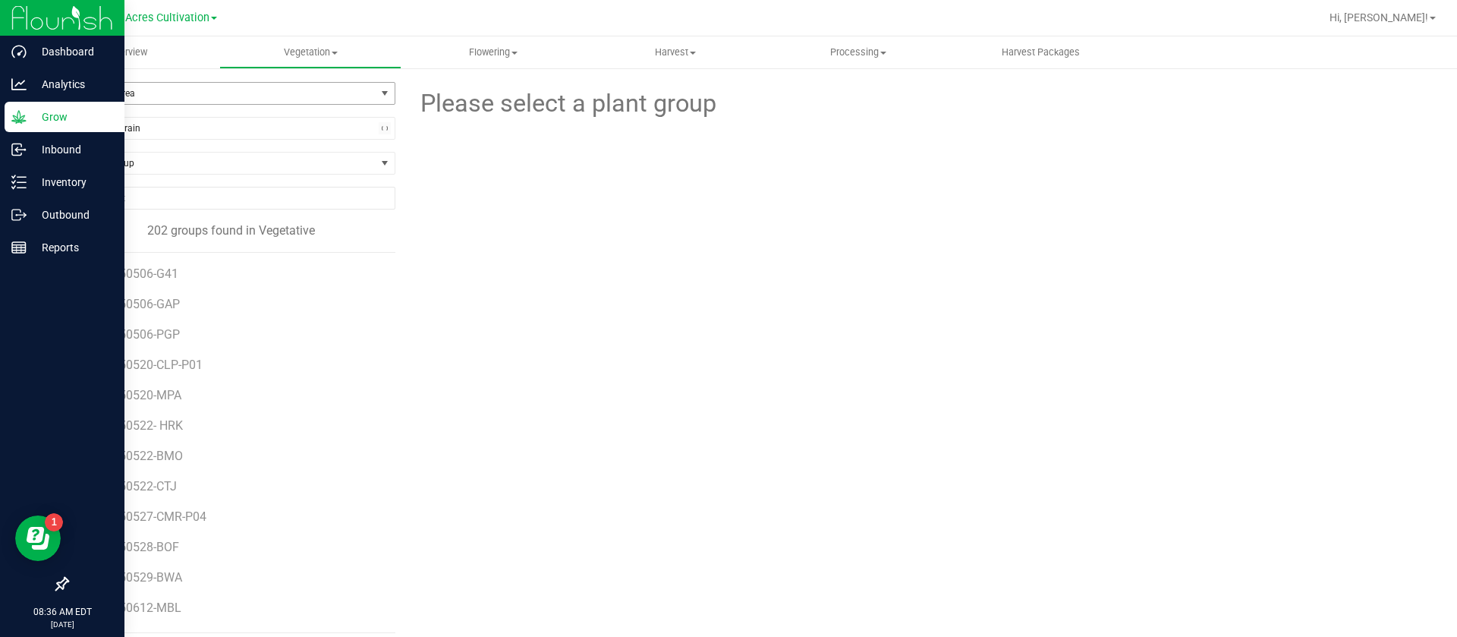
click at [149, 90] on span "Filter by Area" at bounding box center [222, 93] width 308 height 21
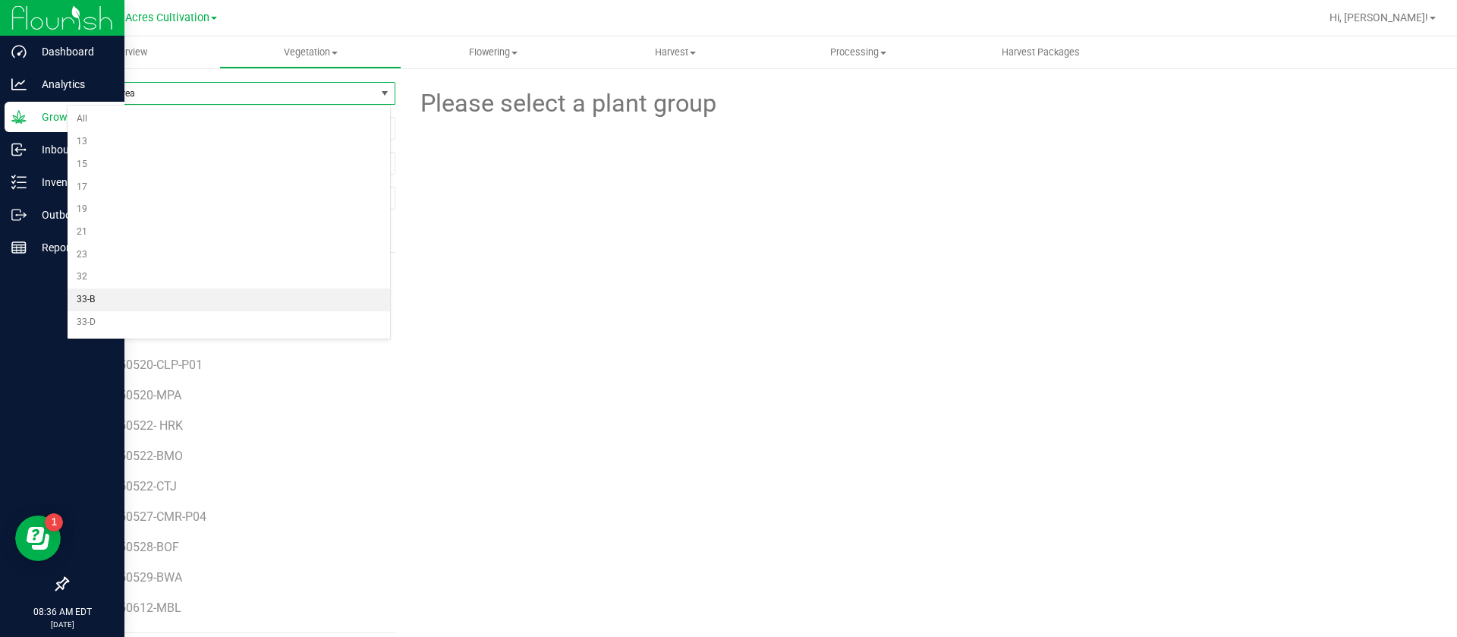
scroll to position [426, 0]
click at [119, 316] on li "TC Room" at bounding box center [229, 324] width 322 height 23
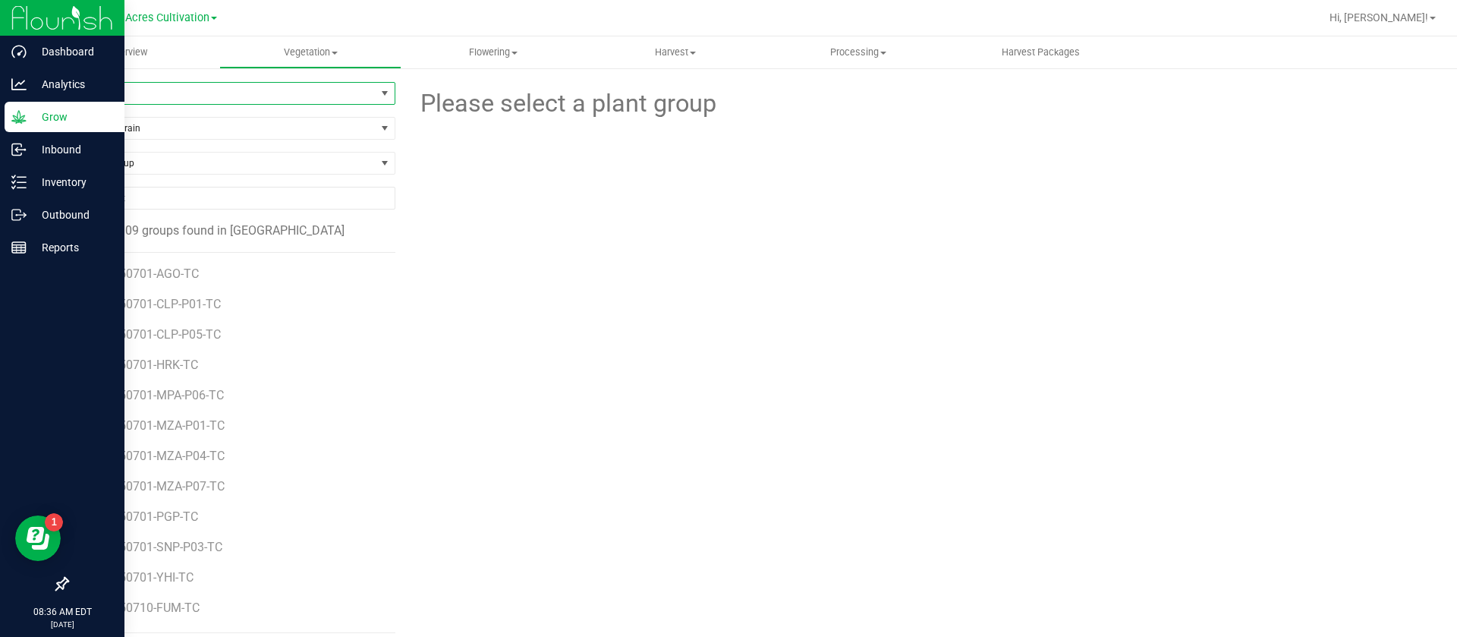
drag, startPoint x: 137, startPoint y: 274, endPoint x: 230, endPoint y: 306, distance: 98.6
click at [138, 275] on span "GA-250701-AGO-TC" at bounding box center [145, 273] width 105 height 14
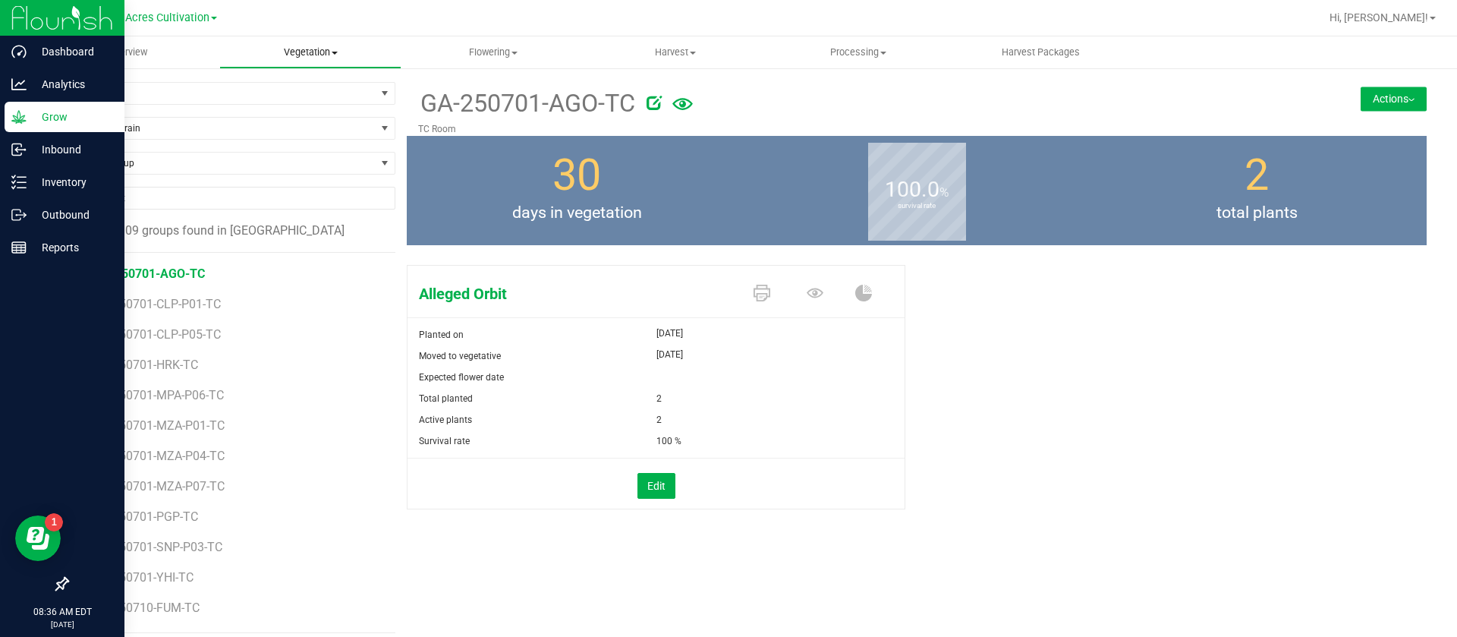
click at [300, 49] on span "Vegetation" at bounding box center [310, 53] width 181 height 14
click at [287, 85] on span "Veg groups" at bounding box center [267, 91] width 96 height 13
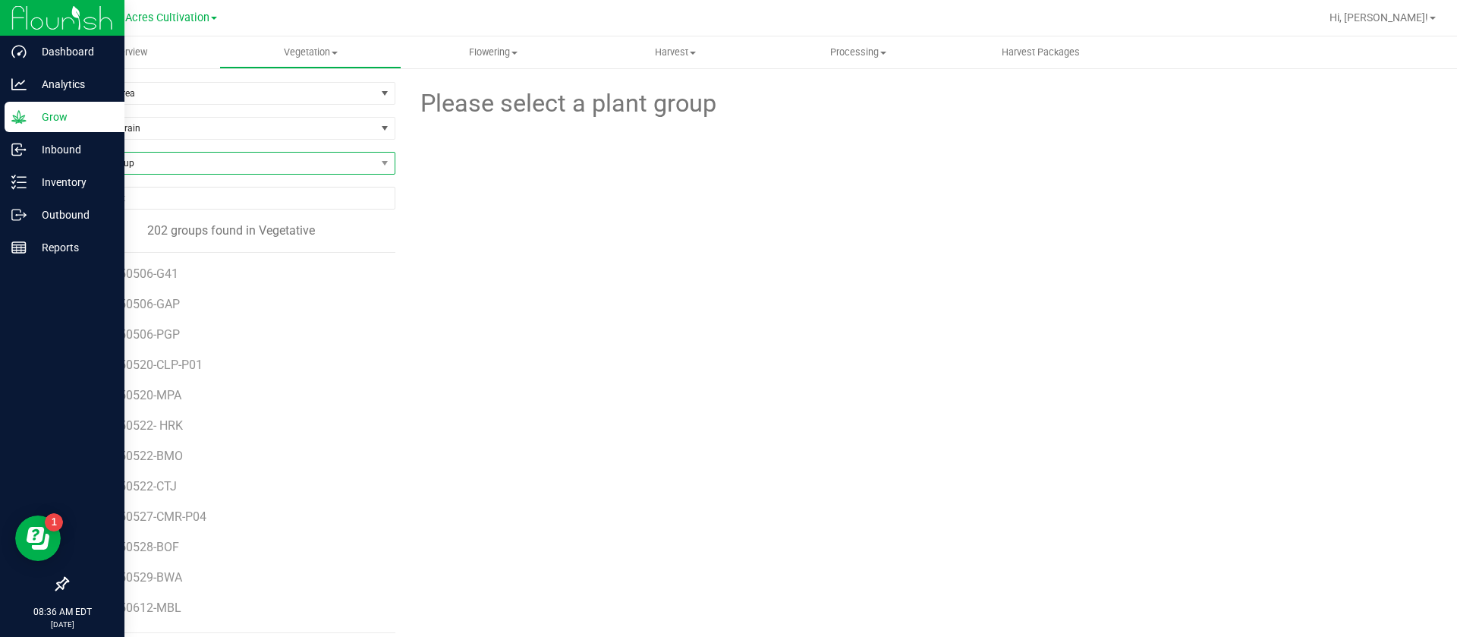
click at [140, 162] on span "Find a Group" at bounding box center [222, 163] width 308 height 21
type input "tes"
click at [157, 219] on li "GA-250808-ZPM-SEED-TEST" at bounding box center [229, 225] width 322 height 21
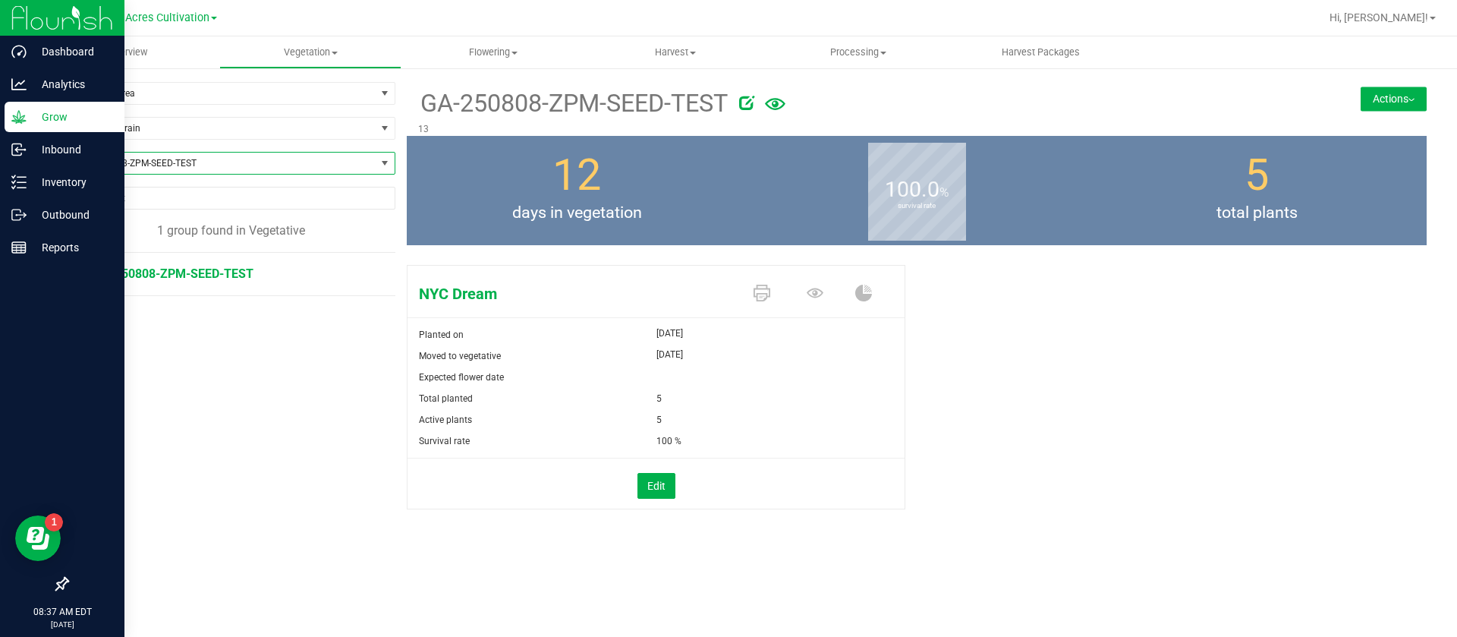
click at [714, 215] on span "days in vegetation" at bounding box center [577, 213] width 340 height 24
